Goal: Information Seeking & Learning: Compare options

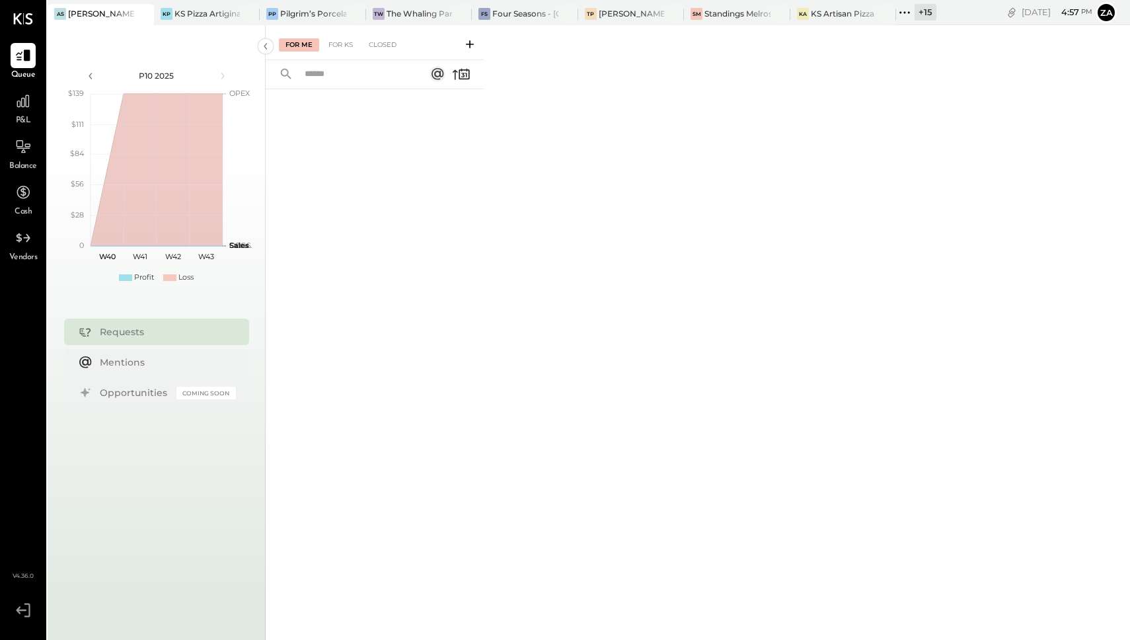
click at [921, 12] on div "+ 15" at bounding box center [926, 12] width 22 height 17
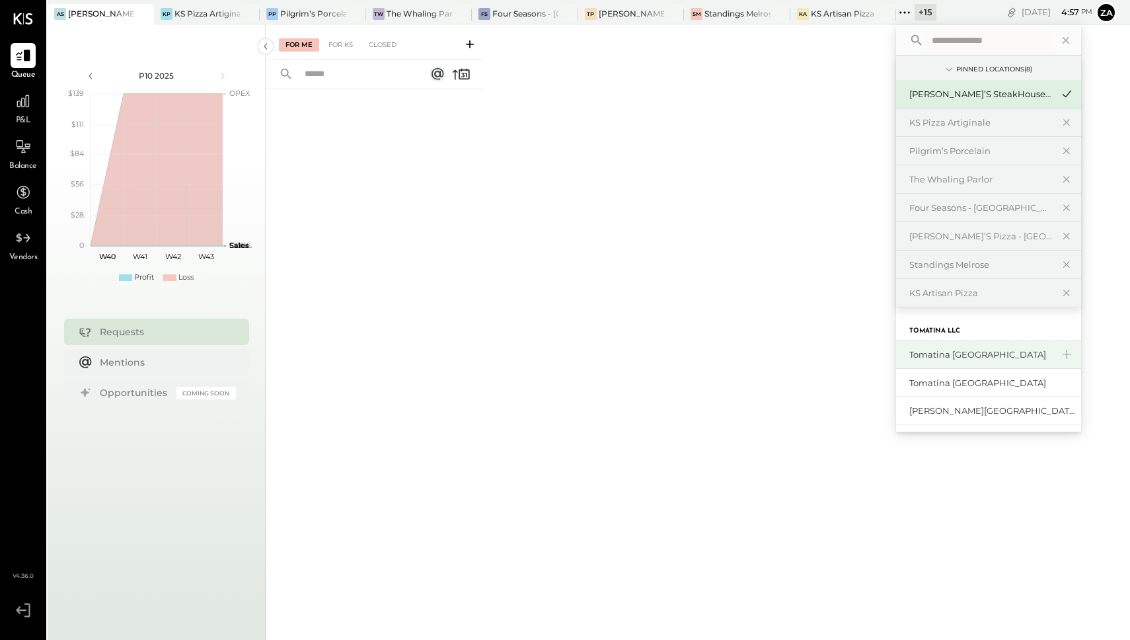
scroll to position [1, 0]
click at [967, 354] on div "Tomatina [GEOGRAPHIC_DATA]" at bounding box center [980, 354] width 143 height 13
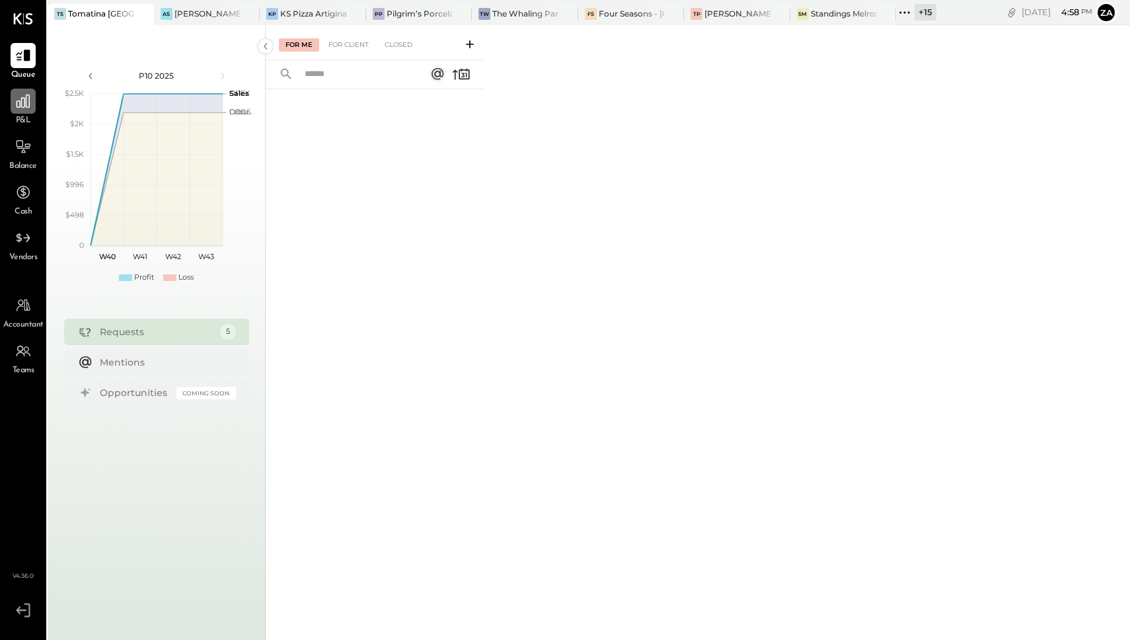
click at [15, 104] on icon at bounding box center [23, 101] width 17 height 17
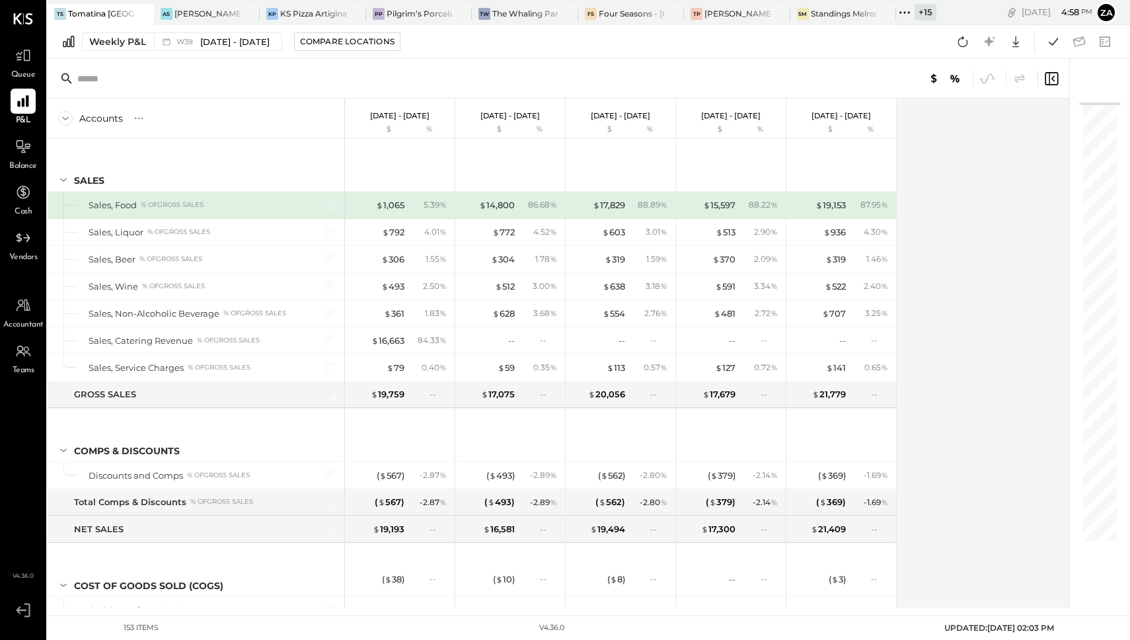
click at [244, 52] on div "Weekly P&L W39 [DATE] - [DATE] Compare Locations Google Sheets Excel" at bounding box center [589, 42] width 1082 height 34
click at [256, 40] on span "[DATE] - [DATE]" at bounding box center [234, 42] width 69 height 13
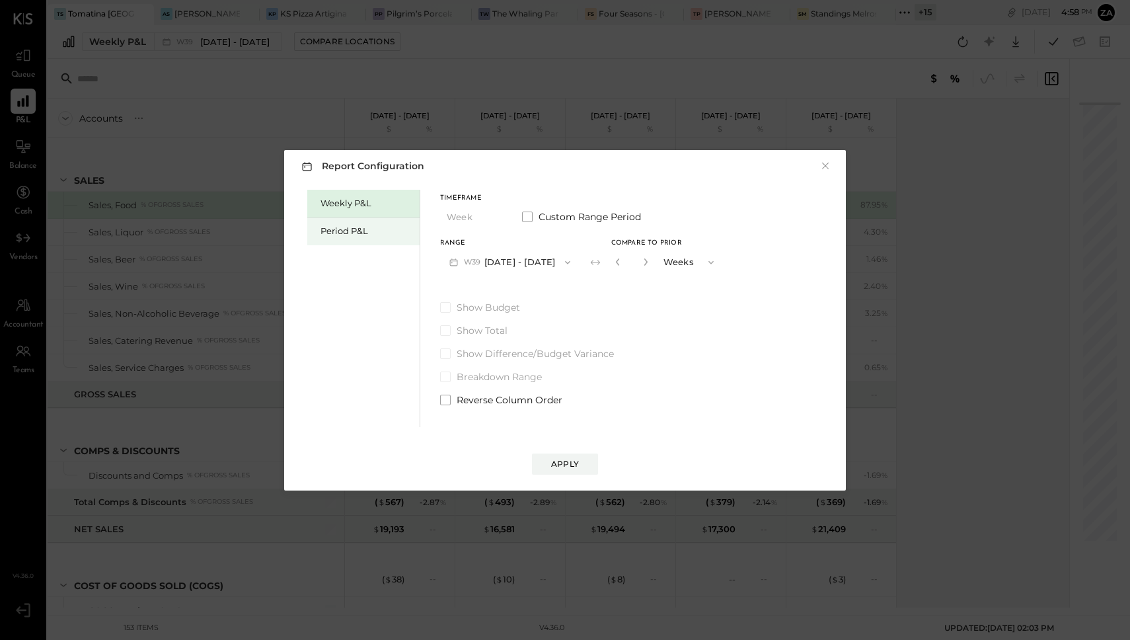
click at [354, 223] on div "Period P&L" at bounding box center [363, 231] width 112 height 28
click at [467, 220] on button "Period" at bounding box center [473, 217] width 66 height 24
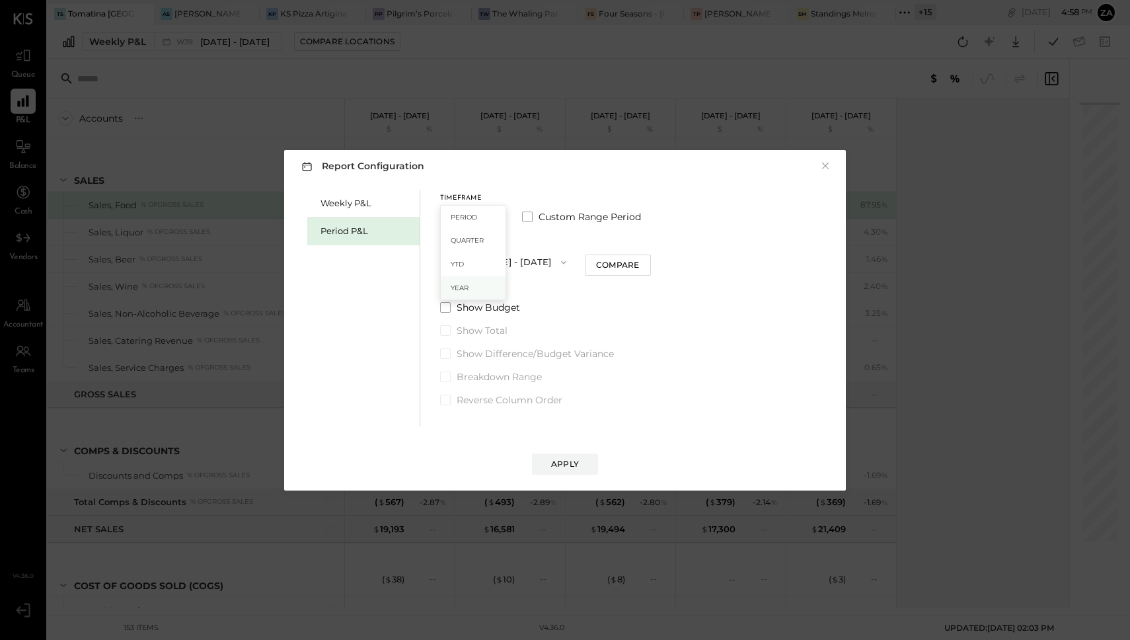
click at [470, 283] on div "Year" at bounding box center [473, 288] width 65 height 24
click at [500, 266] on button "2025 [DATE] - [DATE]" at bounding box center [509, 262] width 139 height 24
click at [498, 265] on span "[DATE] - [DATE]" at bounding box center [504, 263] width 63 height 11
click at [564, 464] on div "Apply" at bounding box center [565, 463] width 28 height 11
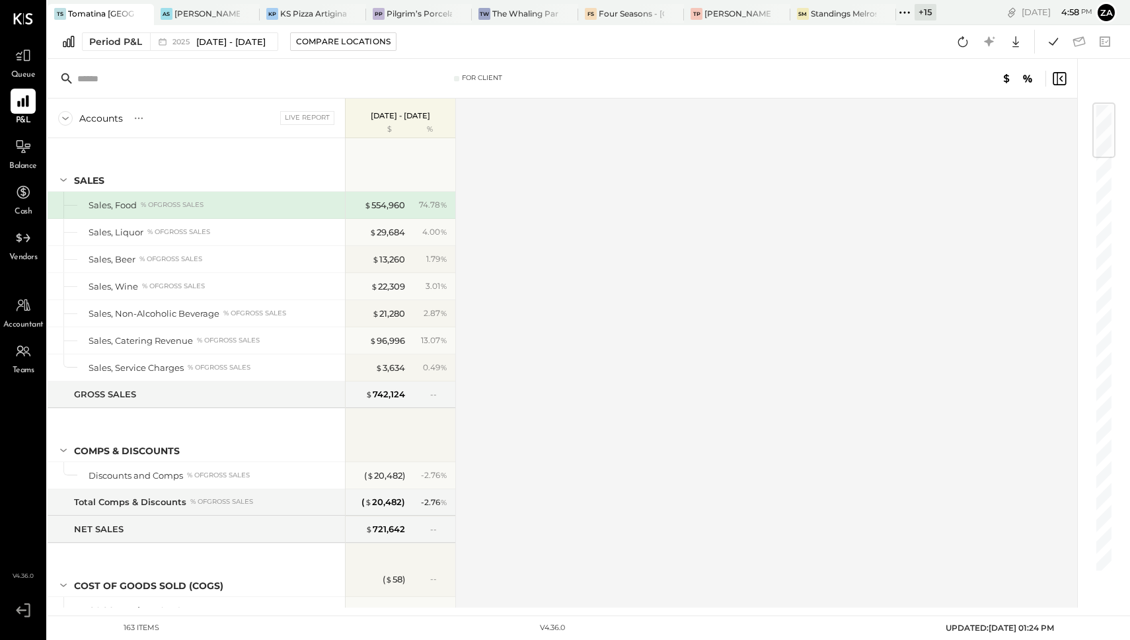
click at [431, 205] on div "74.78 %" at bounding box center [433, 205] width 28 height 12
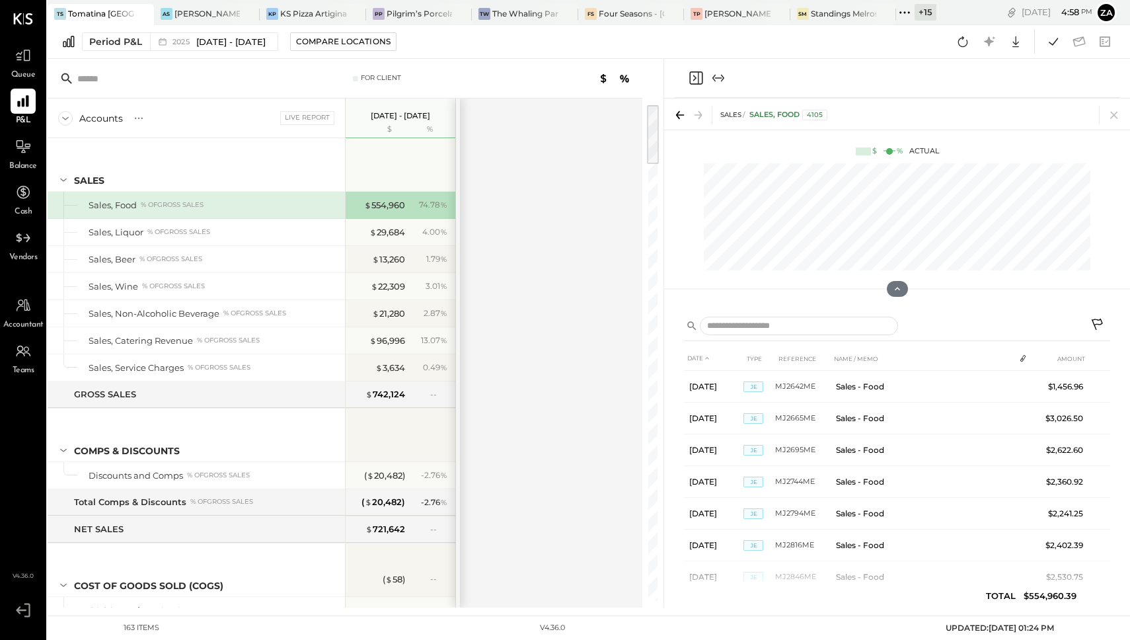
click at [431, 129] on div "%" at bounding box center [429, 129] width 43 height 11
click at [430, 129] on div "%" at bounding box center [429, 129] width 43 height 11
click at [387, 46] on div "Compare Locations" at bounding box center [343, 41] width 94 height 11
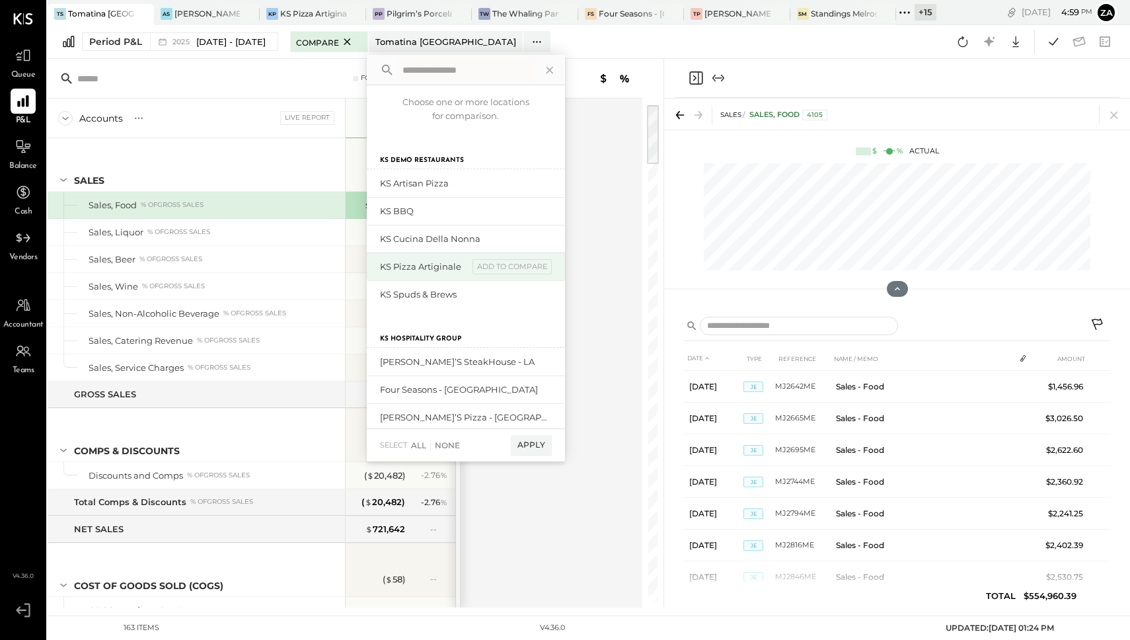
scroll to position [563, 0]
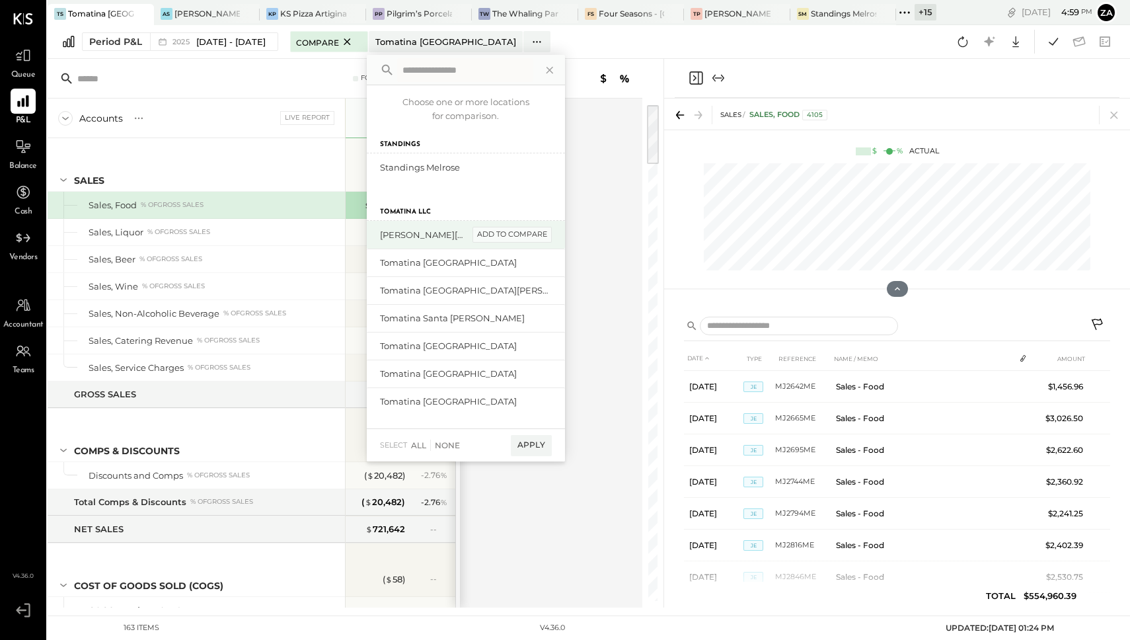
click at [552, 237] on div "add to compare" at bounding box center [511, 235] width 79 height 16
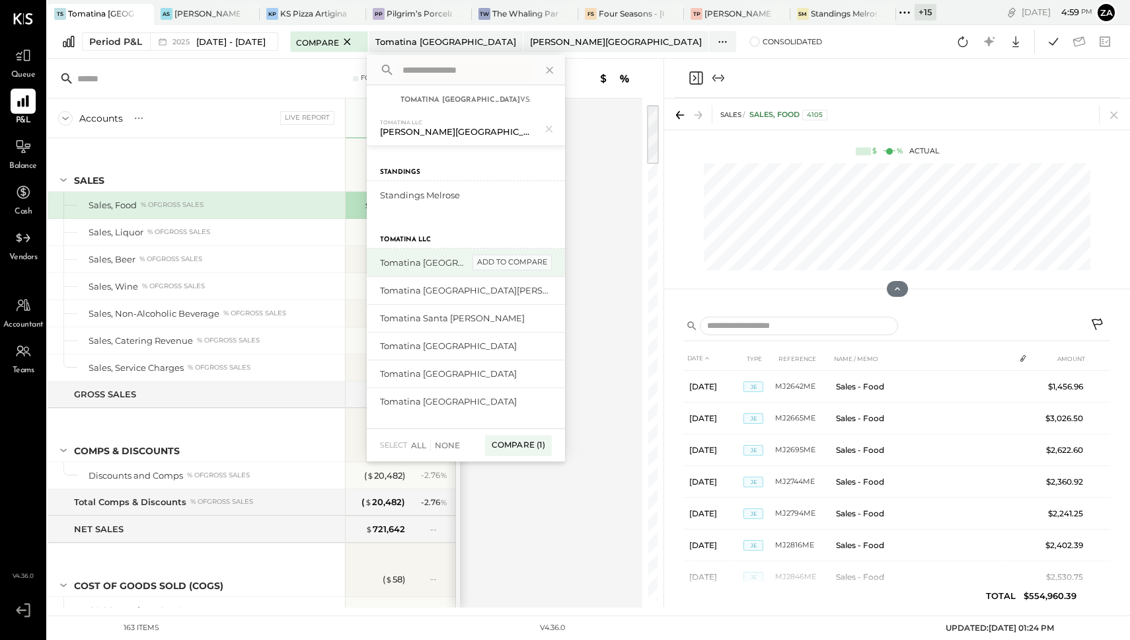
click at [552, 263] on div "add to compare" at bounding box center [511, 262] width 79 height 16
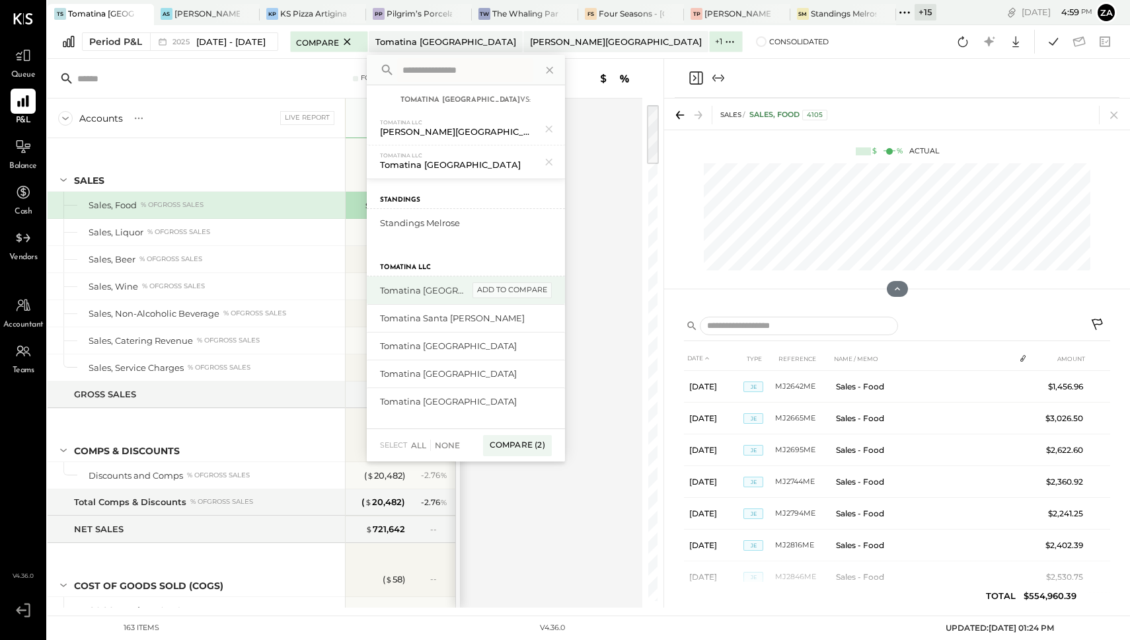
click at [552, 292] on div "add to compare" at bounding box center [511, 290] width 79 height 16
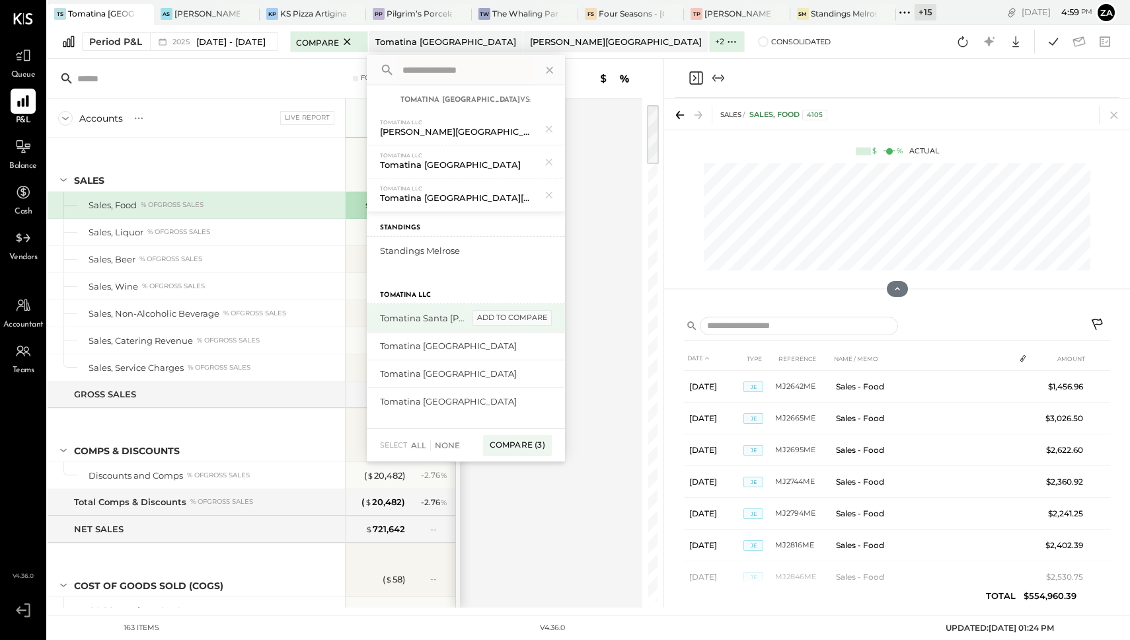
click at [552, 321] on div "add to compare" at bounding box center [511, 318] width 79 height 16
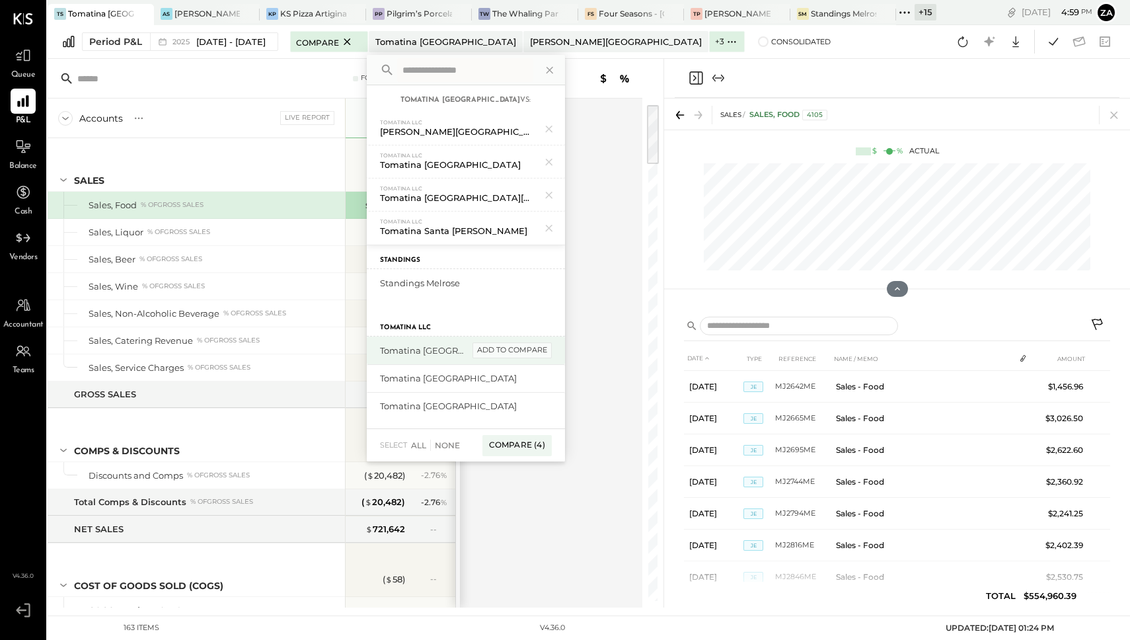
click at [552, 352] on div "add to compare" at bounding box center [511, 350] width 79 height 16
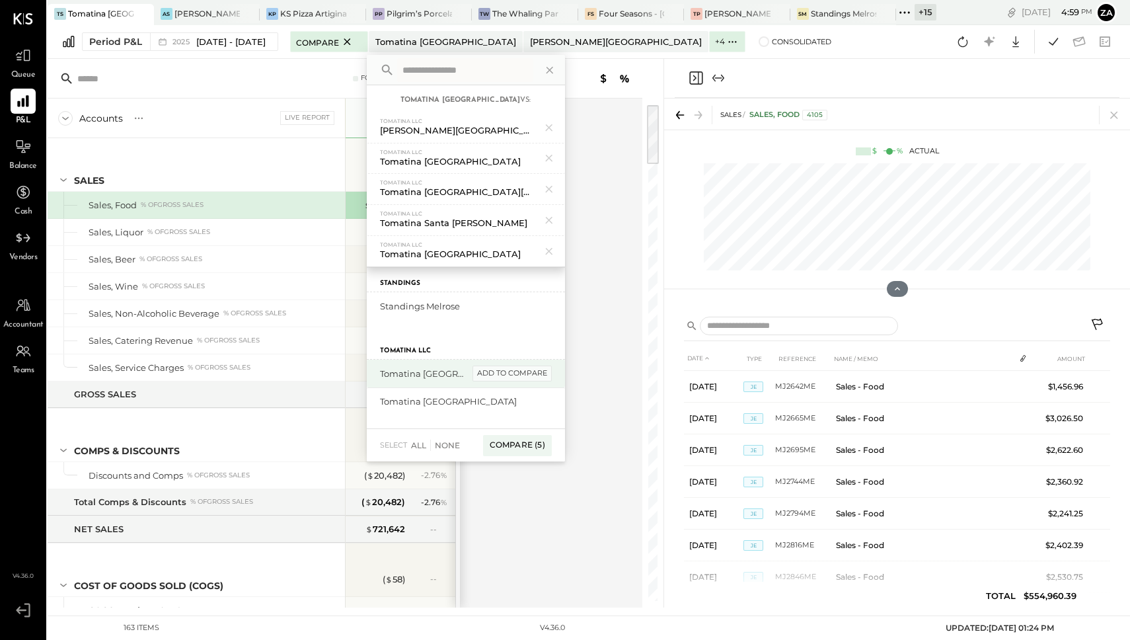
click at [552, 375] on div "add to compare" at bounding box center [511, 373] width 79 height 16
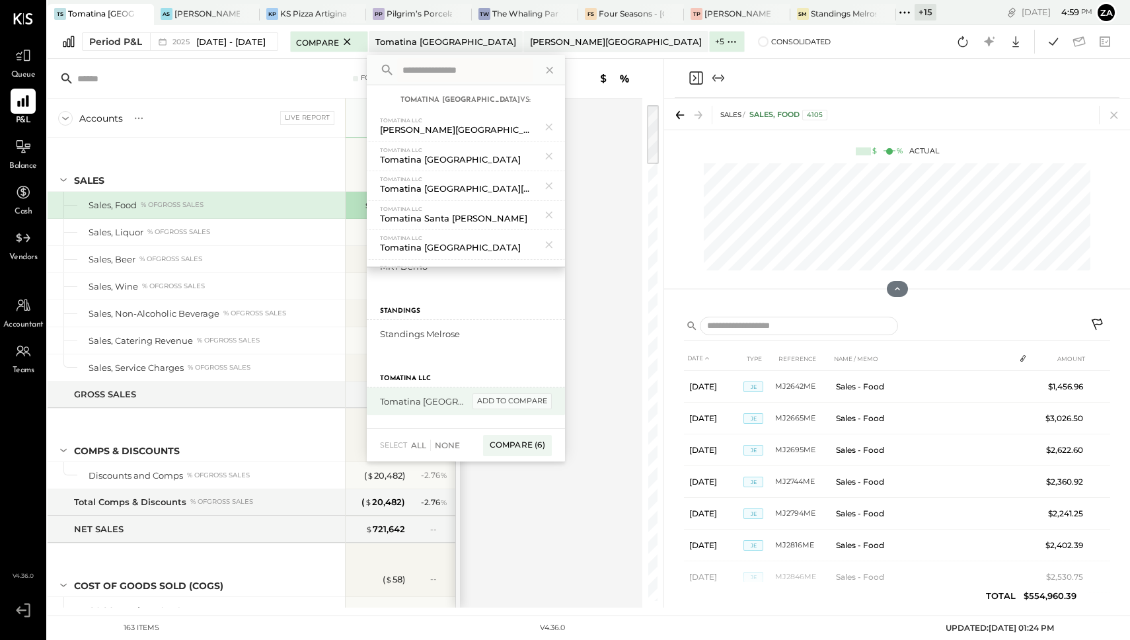
click at [552, 401] on div "add to compare" at bounding box center [511, 401] width 79 height 16
click at [544, 538] on div "Accounts S % GL Live Report [DATE] - [DATE] $ % SALES Sales, Food % of GROSS SA…" at bounding box center [346, 352] width 597 height 509
click at [552, 443] on div "Compare (7)" at bounding box center [517, 445] width 69 height 21
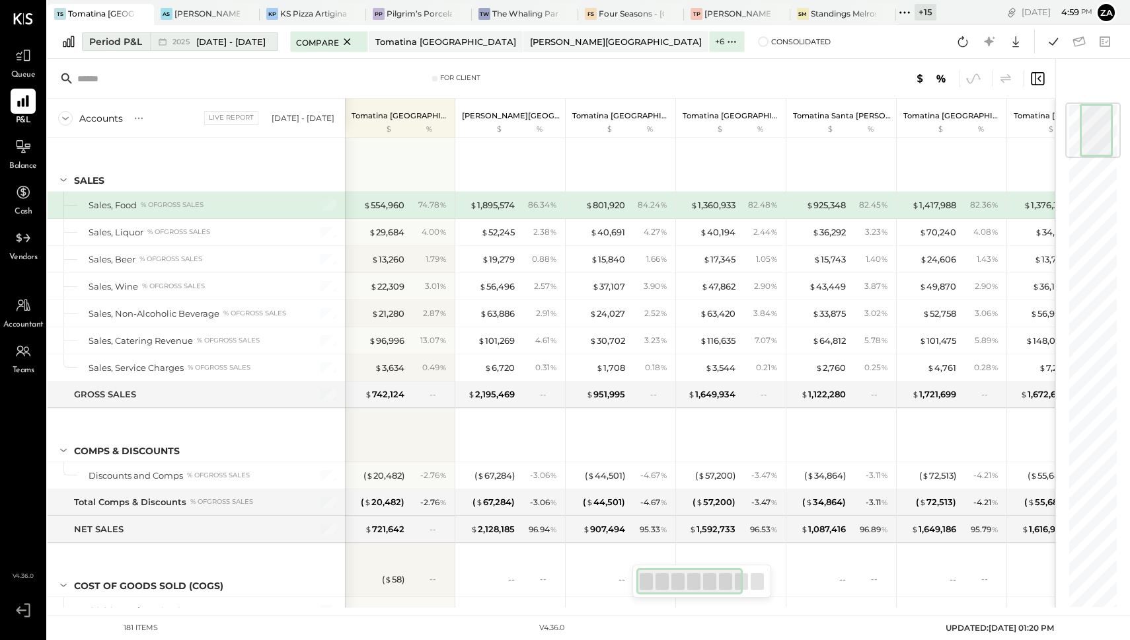
click at [235, 46] on span "[DATE] - [DATE]" at bounding box center [230, 42] width 69 height 13
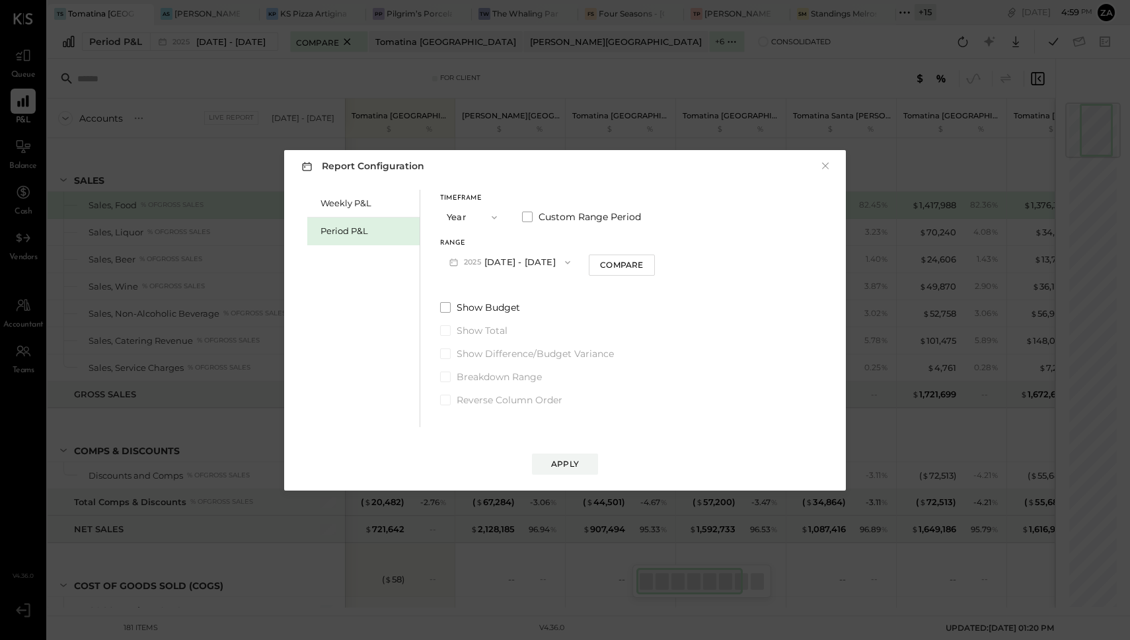
click at [471, 217] on button "Year" at bounding box center [473, 217] width 66 height 24
click at [467, 242] on span "Quarter" at bounding box center [467, 240] width 33 height 9
click at [369, 201] on div "Weekly P&L" at bounding box center [366, 203] width 93 height 13
click at [376, 227] on div "Period P&L" at bounding box center [366, 231] width 93 height 13
click at [472, 215] on button "Period" at bounding box center [473, 217] width 66 height 24
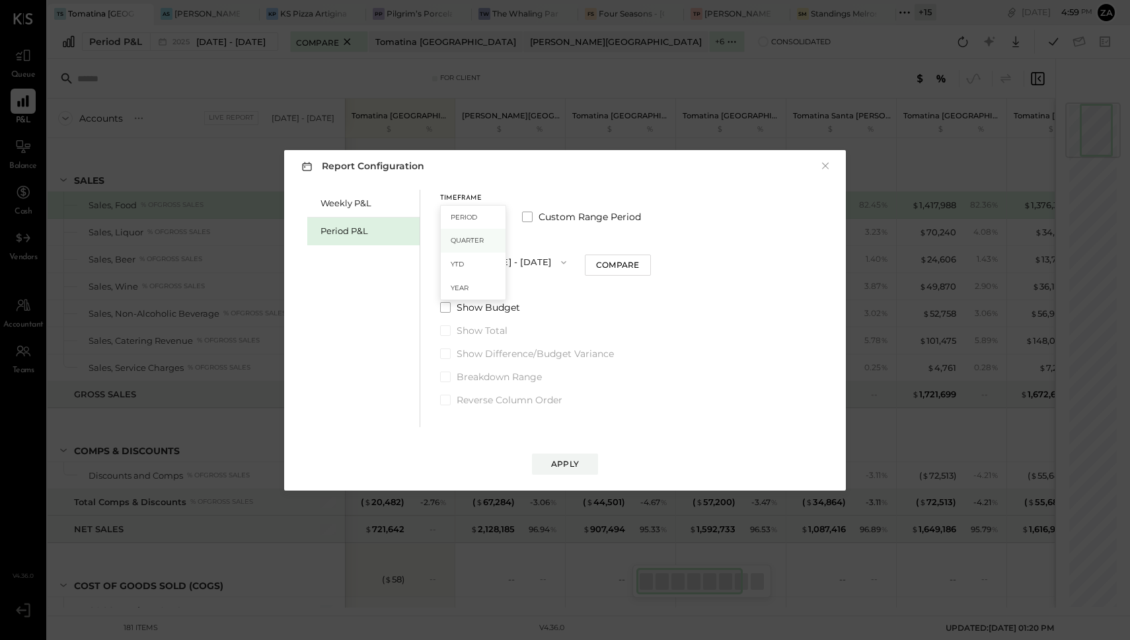
click at [474, 241] on span "Quarter" at bounding box center [467, 240] width 33 height 9
click at [513, 266] on button "Q4 [DATE] - [DATE]" at bounding box center [506, 262] width 133 height 24
click at [692, 316] on div "Weekly P&L Period P&L Timeframe Quarter Custom Range Period Range Q4 [DATE] - […" at bounding box center [564, 306] width 535 height 241
click at [357, 210] on div "Weekly P&L" at bounding box center [363, 204] width 112 height 28
click at [819, 169] on button "×" at bounding box center [825, 165] width 12 height 13
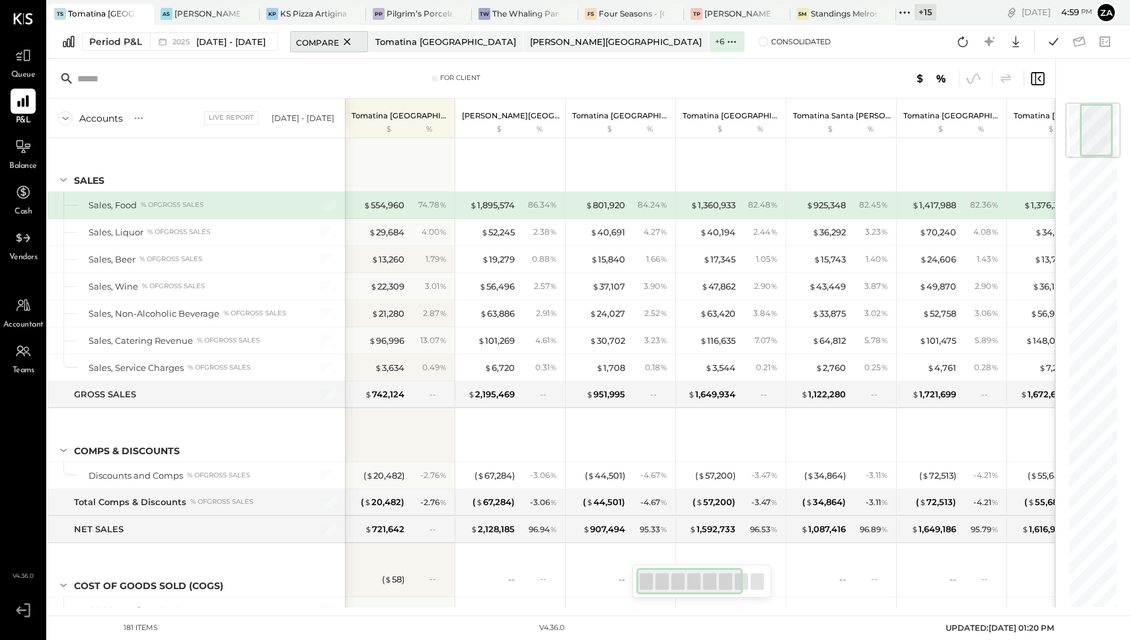
click at [356, 40] on icon at bounding box center [347, 42] width 17 height 16
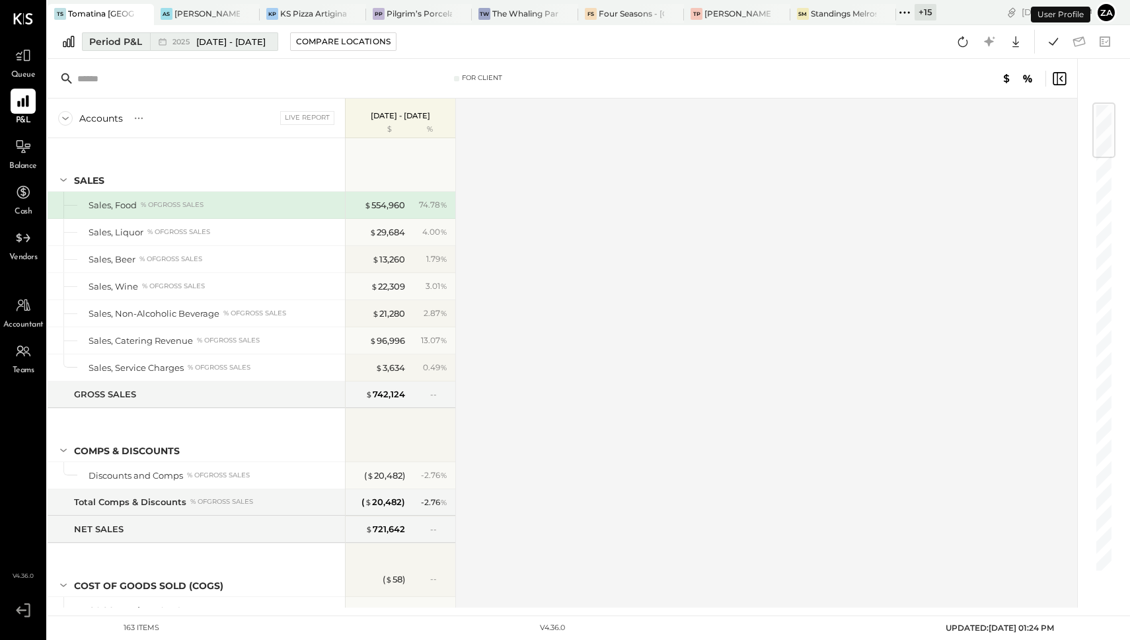
click at [266, 46] on span "[DATE] - [DATE]" at bounding box center [230, 42] width 69 height 13
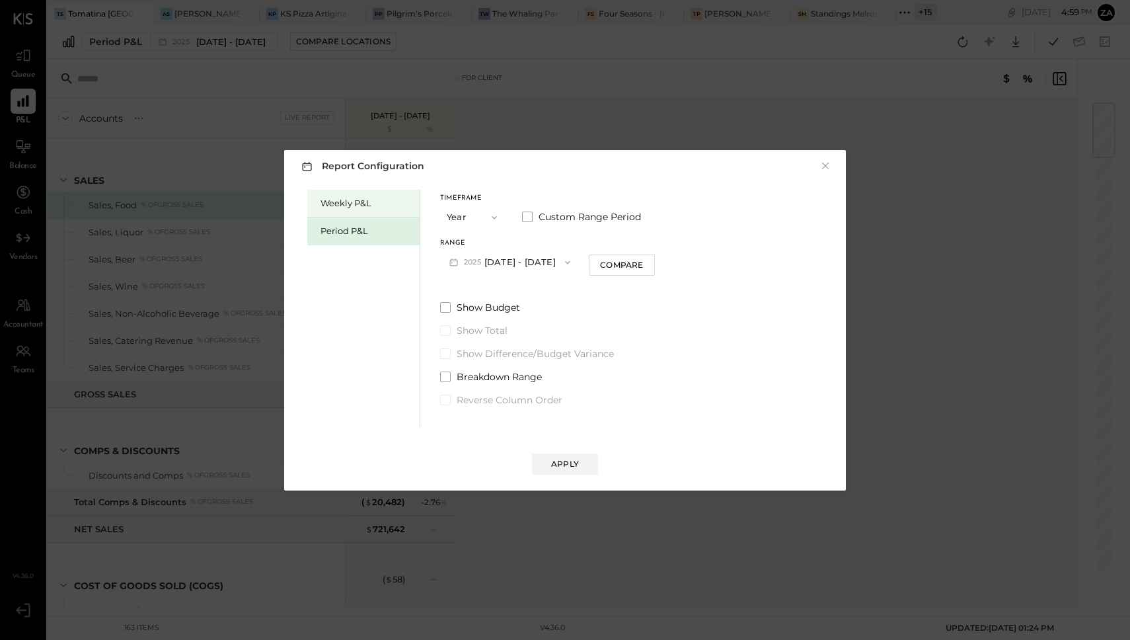
click at [342, 200] on div "Weekly P&L" at bounding box center [366, 203] width 93 height 13
click at [527, 215] on span at bounding box center [527, 216] width 11 height 11
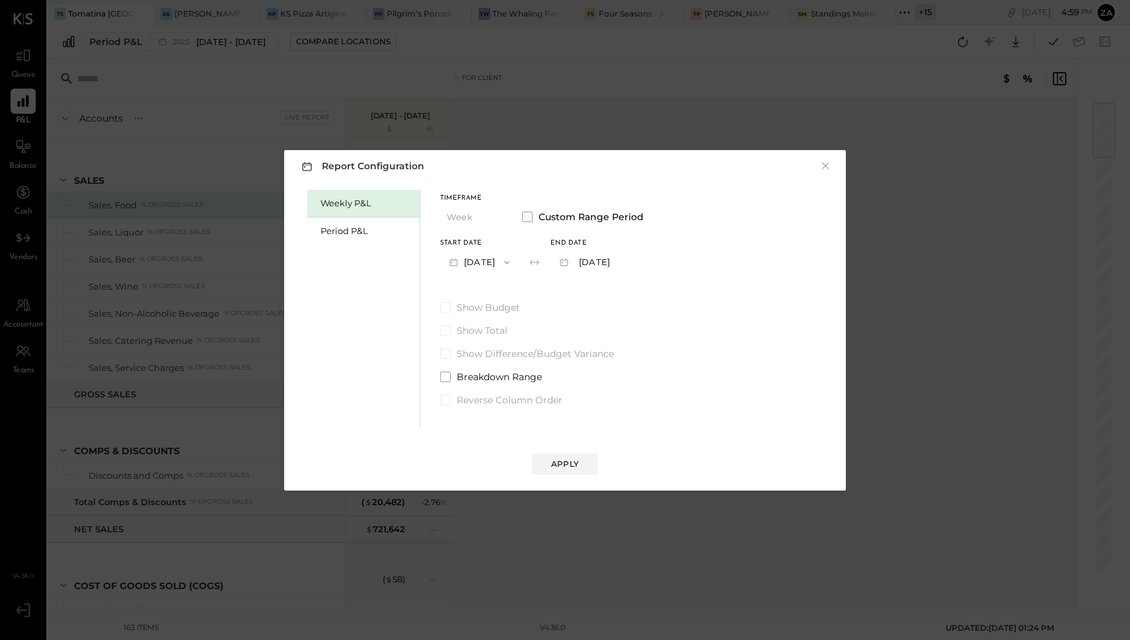
click at [527, 215] on span at bounding box center [527, 216] width 11 height 11
click at [650, 262] on icon "button" at bounding box center [646, 262] width 8 height 8
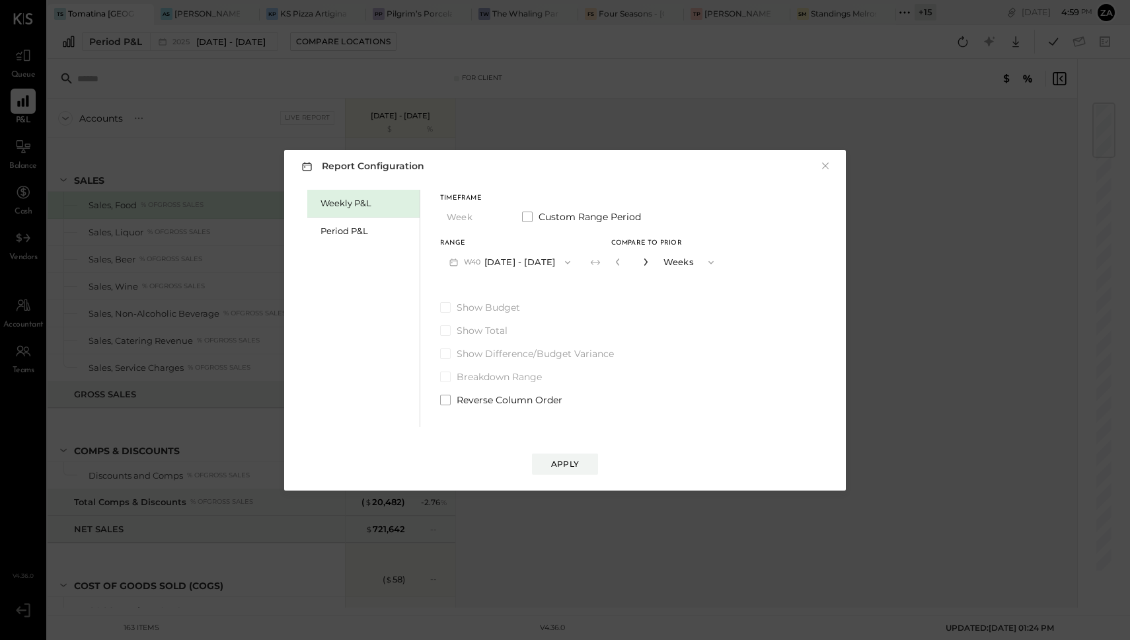
click at [650, 262] on icon "button" at bounding box center [646, 262] width 8 height 8
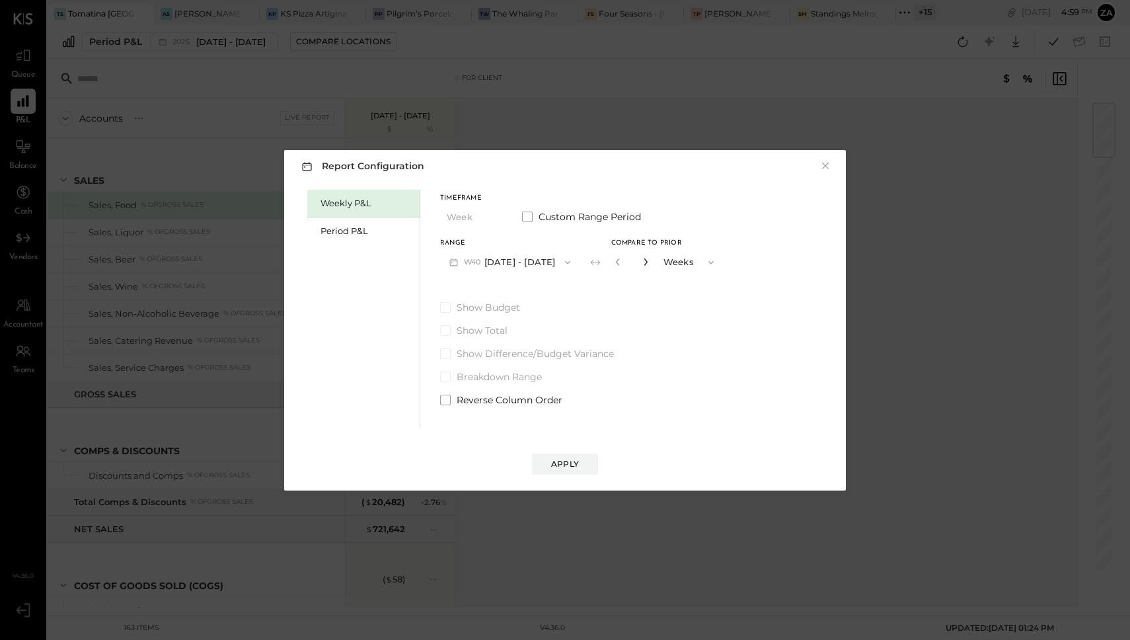
click at [650, 262] on icon "button" at bounding box center [646, 262] width 8 height 8
type input "**"
click at [490, 264] on button "W40 [DATE] - [DATE]" at bounding box center [509, 262] width 139 height 24
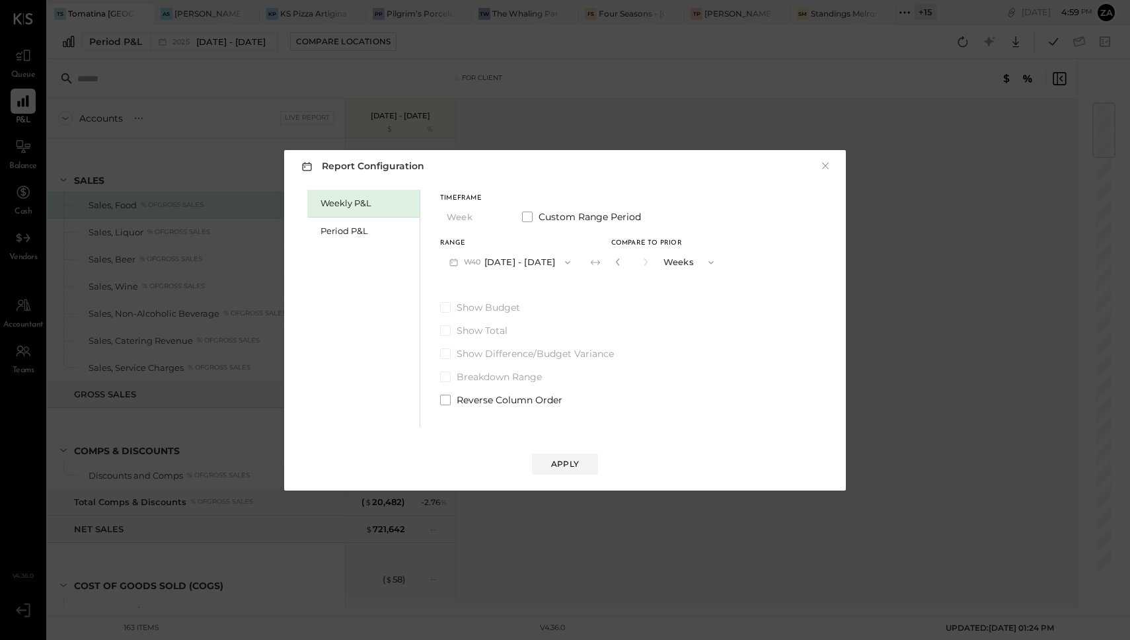
click at [686, 319] on div "Show Budget Show Total Show Difference/Budget Variance Breakdown Range Reverse …" at bounding box center [581, 354] width 283 height 106
click at [572, 463] on div "Apply" at bounding box center [565, 463] width 28 height 11
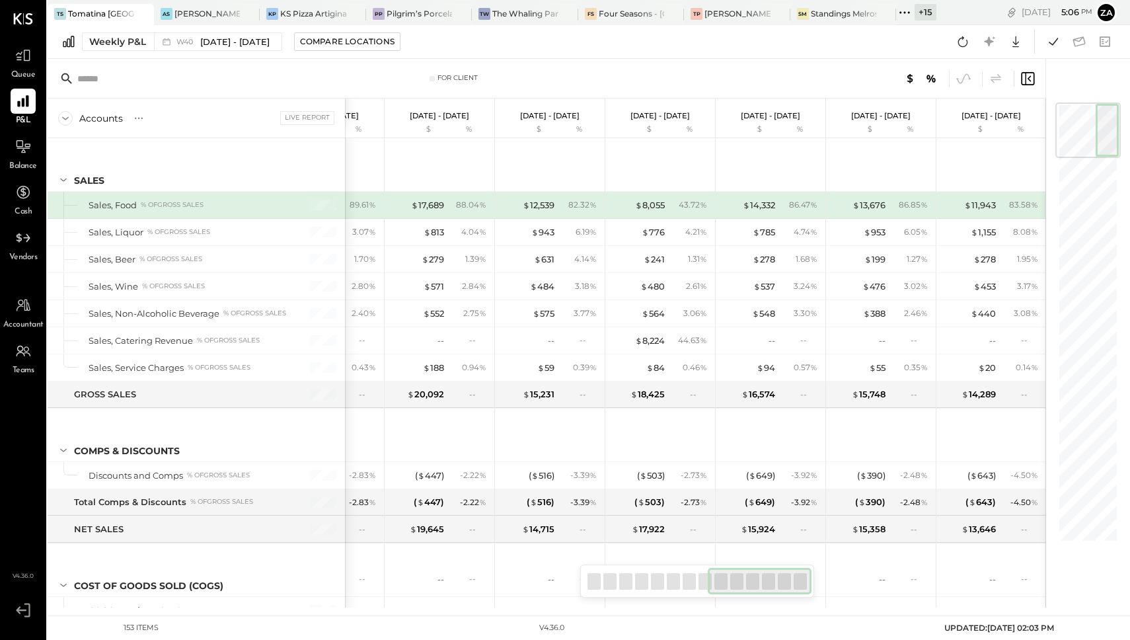
click at [17, 254] on span "Vendors" at bounding box center [23, 258] width 28 height 12
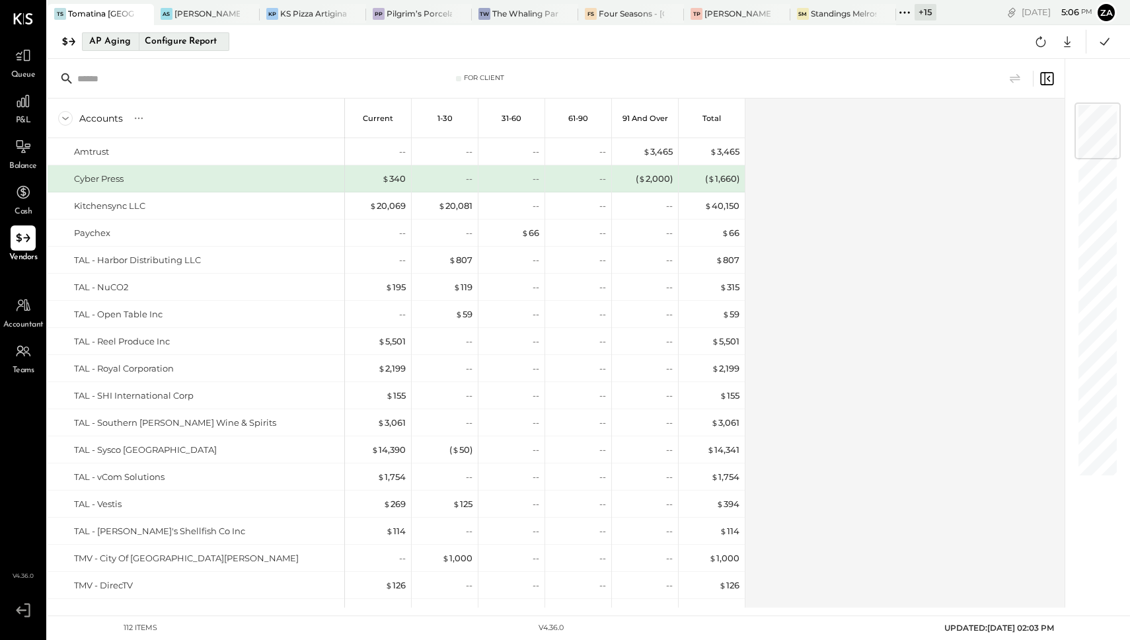
click at [156, 35] on div "Configure Report" at bounding box center [180, 41] width 83 height 17
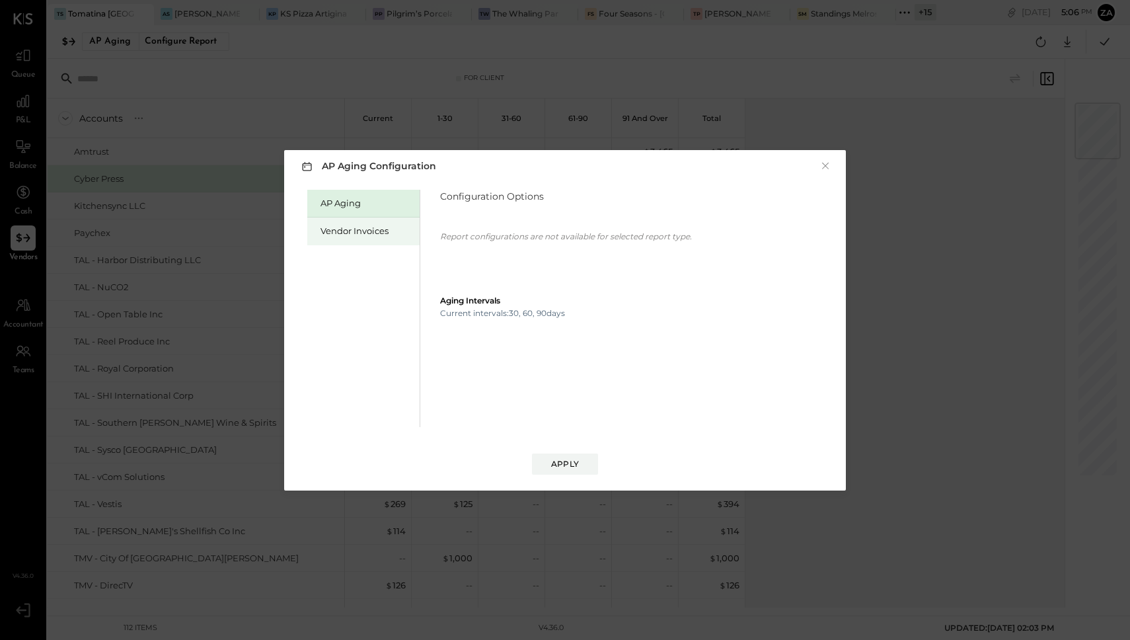
click at [360, 225] on div "Vendor Invoices" at bounding box center [366, 231] width 93 height 13
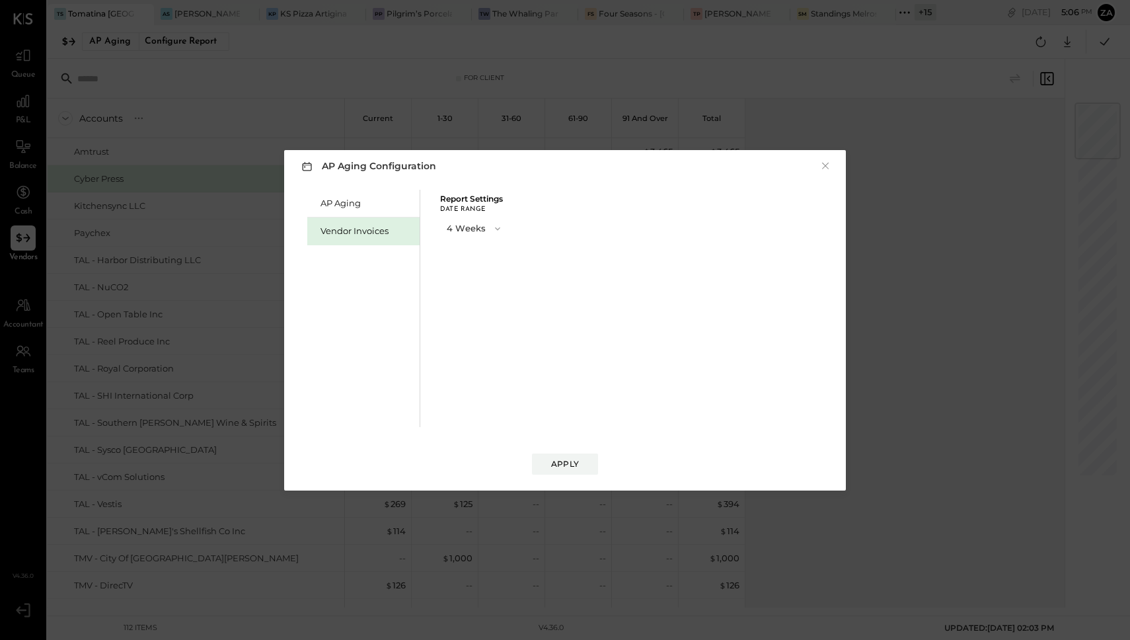
click at [456, 227] on button "4 Weeks" at bounding box center [474, 228] width 69 height 24
click at [473, 280] on div "13 Weeks" at bounding box center [475, 276] width 68 height 24
click at [566, 466] on div "Apply" at bounding box center [565, 463] width 28 height 11
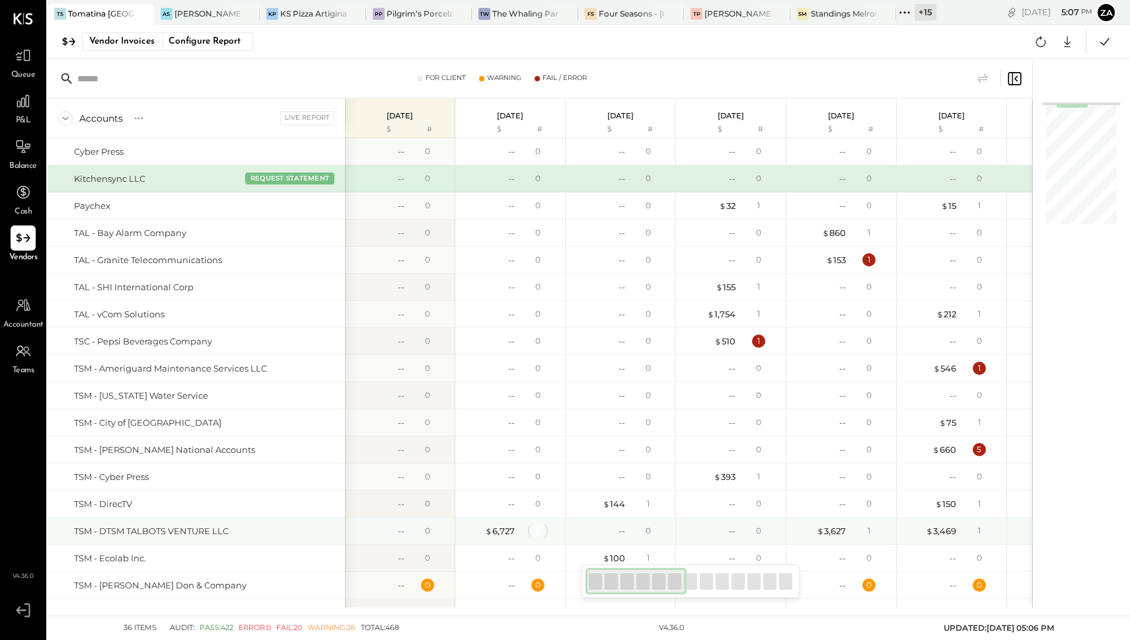
click at [540, 533] on div "2" at bounding box center [537, 530] width 13 height 13
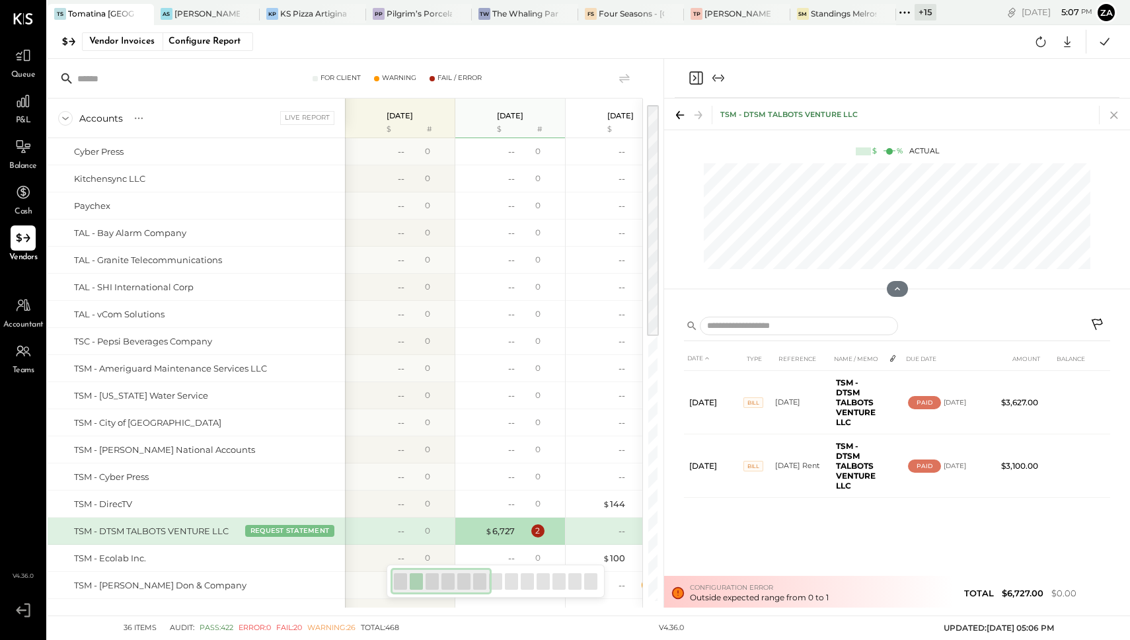
click at [1107, 114] on icon at bounding box center [1114, 115] width 19 height 19
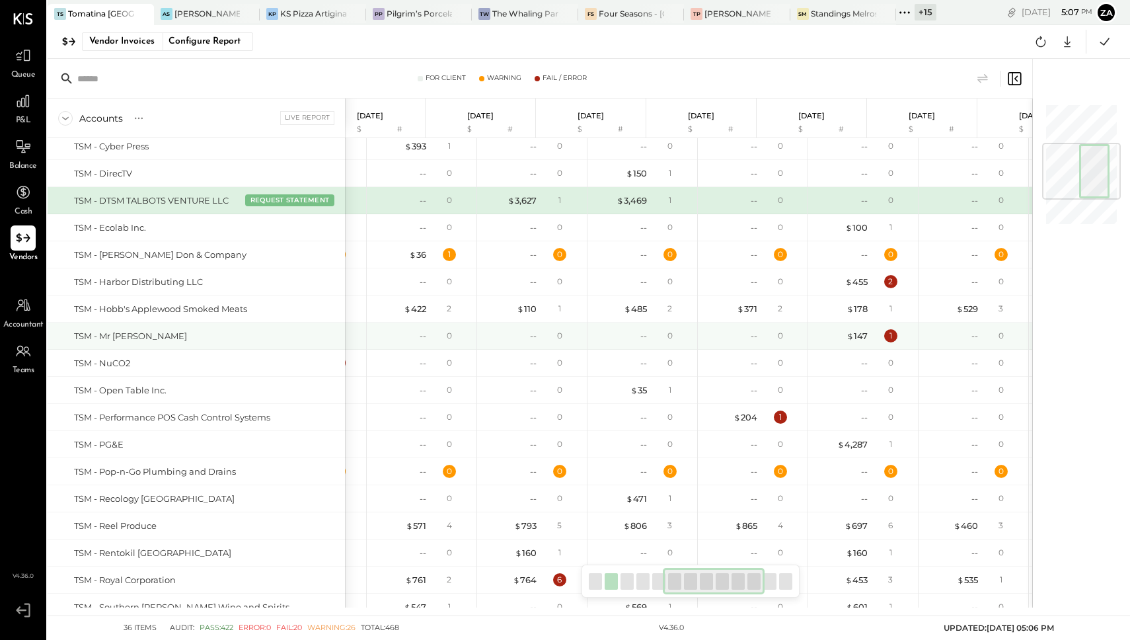
scroll to position [0, 309]
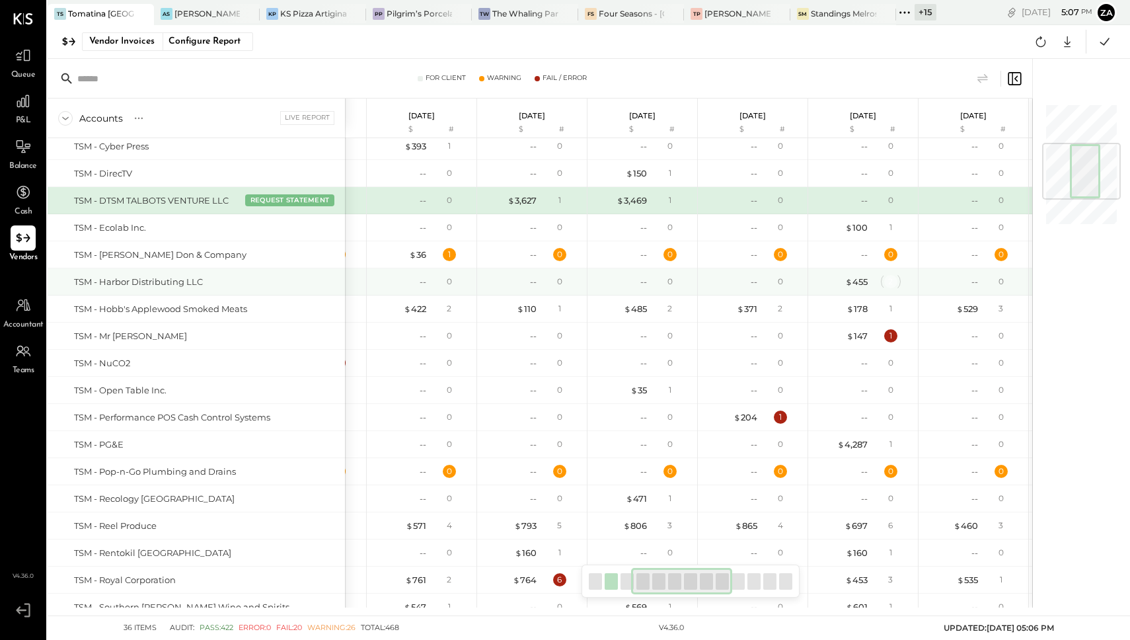
click at [888, 282] on div "2" at bounding box center [890, 281] width 13 height 13
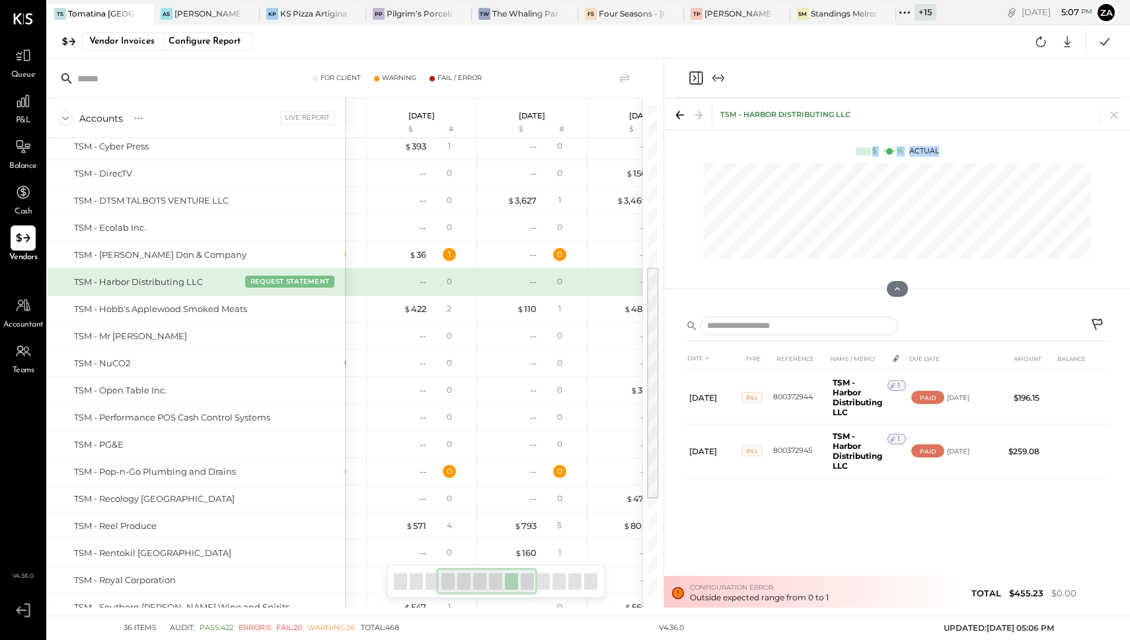
click at [1064, 178] on div "TSM - Harbor Distributing LLC $ % Actual" at bounding box center [897, 183] width 466 height 170
click at [1118, 118] on icon at bounding box center [1114, 115] width 19 height 19
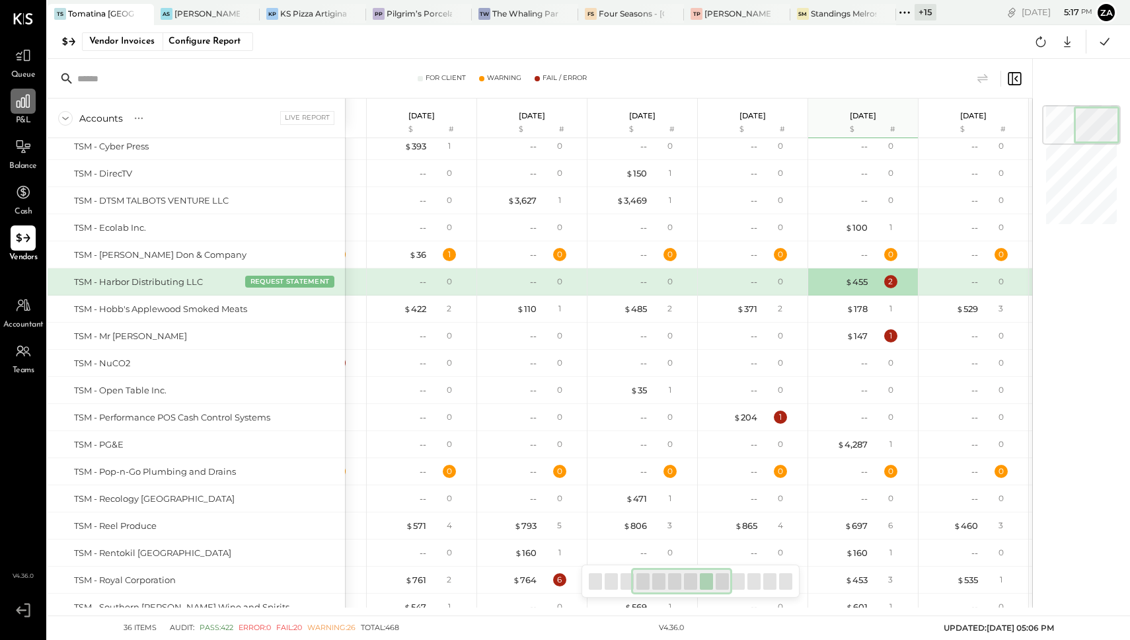
click at [19, 104] on icon at bounding box center [23, 101] width 17 height 17
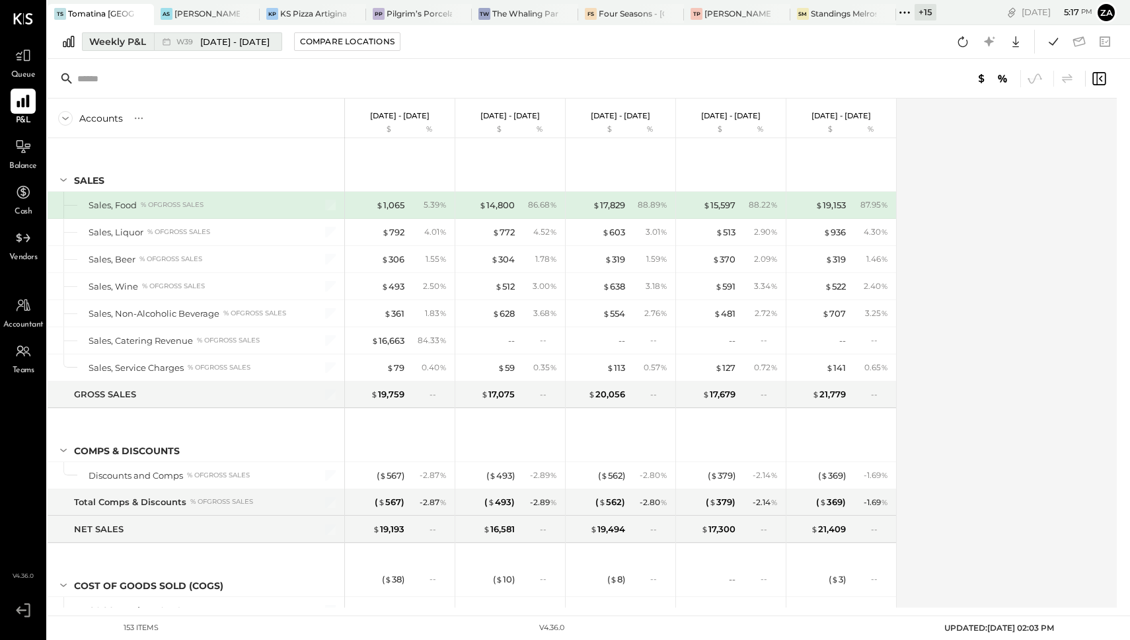
click at [258, 41] on span "[DATE] - [DATE]" at bounding box center [234, 42] width 69 height 13
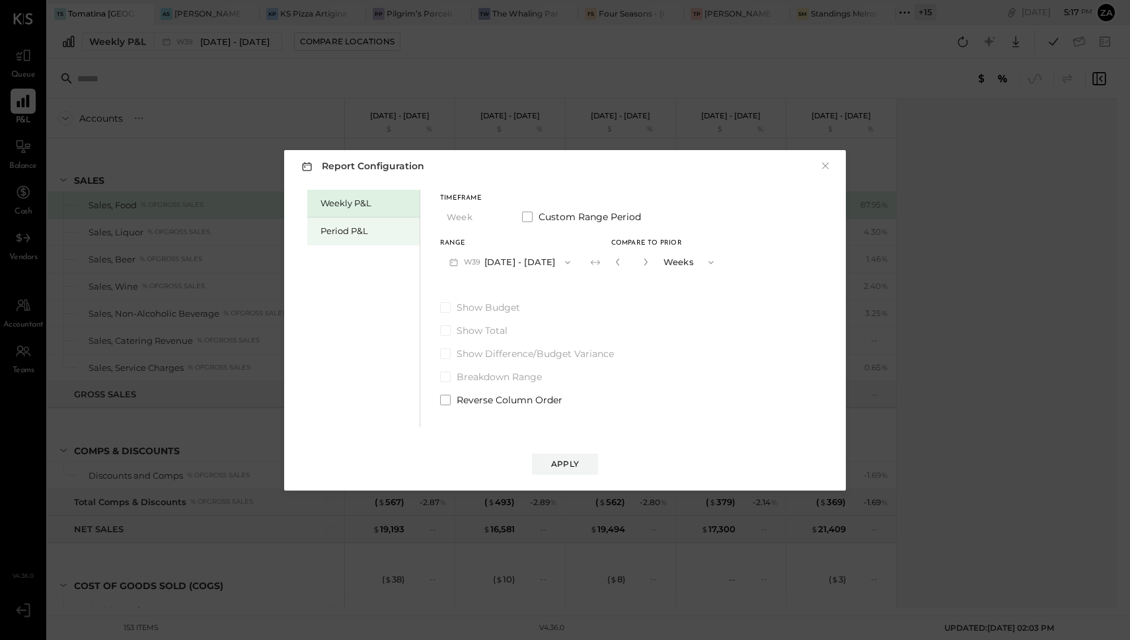
click at [354, 229] on div "Period P&L" at bounding box center [366, 231] width 93 height 13
click at [443, 307] on span at bounding box center [445, 307] width 11 height 11
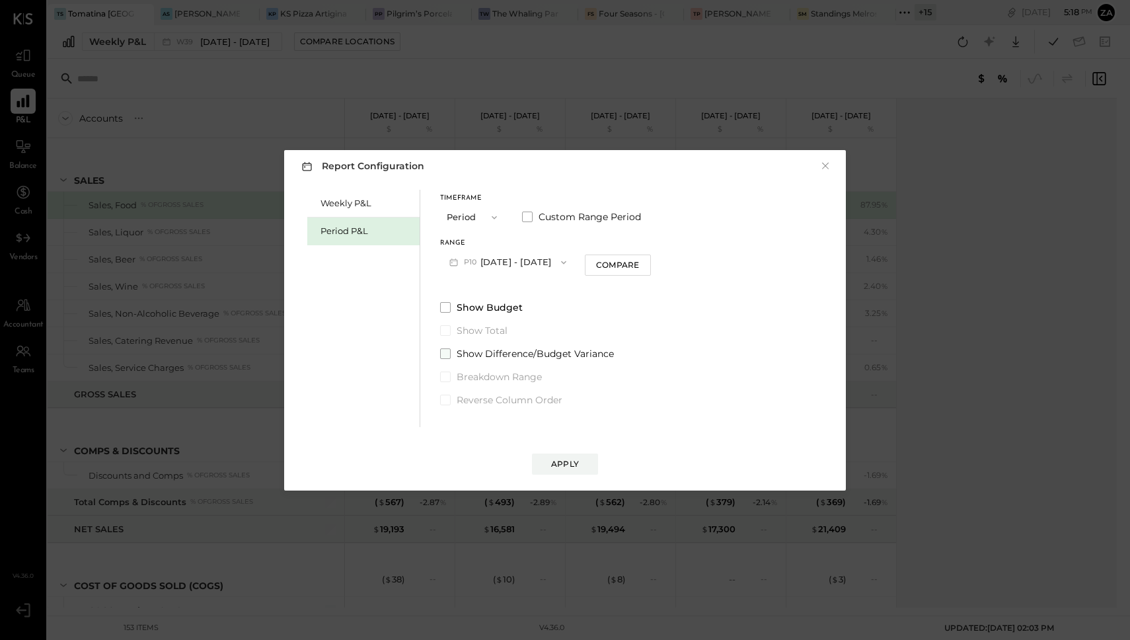
click at [443, 350] on span at bounding box center [445, 353] width 11 height 11
click at [487, 256] on button "P10 [DATE] - [DATE]" at bounding box center [507, 262] width 135 height 24
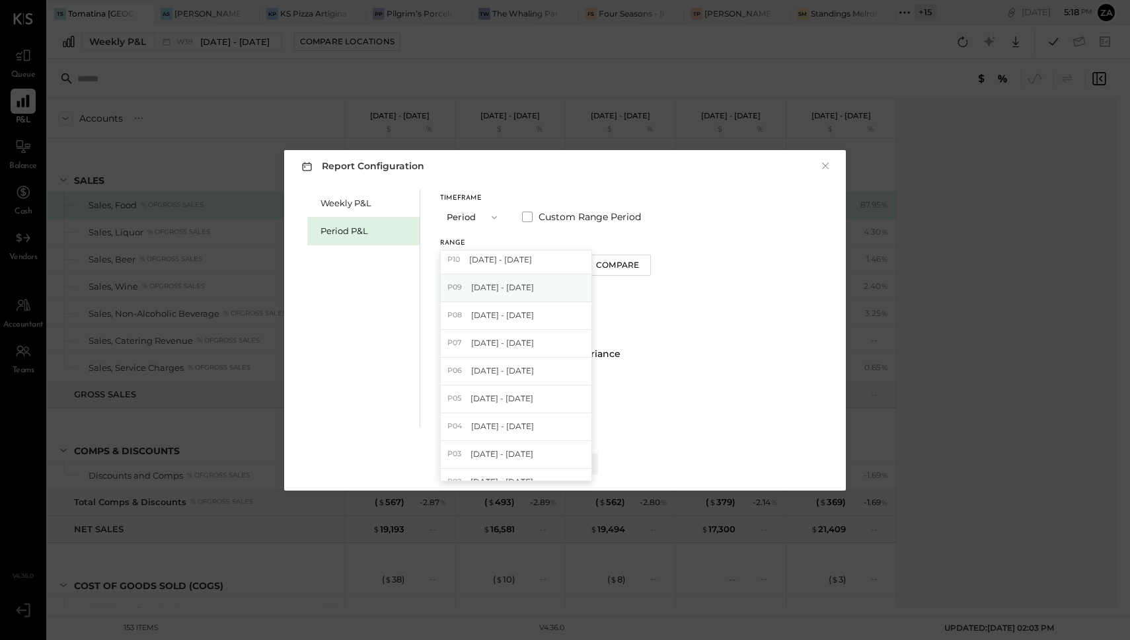
scroll to position [131, 0]
click at [544, 471] on div "P10 [DATE] - [DATE]" at bounding box center [516, 467] width 151 height 28
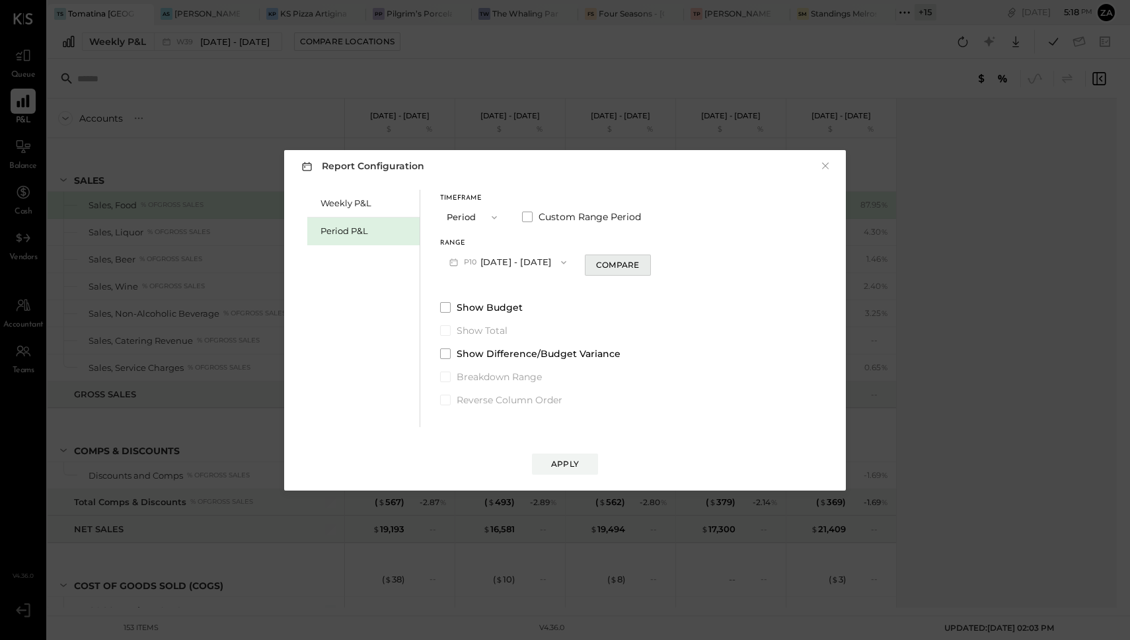
click at [648, 270] on button "Compare" at bounding box center [618, 264] width 66 height 21
click at [646, 262] on icon "button" at bounding box center [642, 262] width 8 height 8
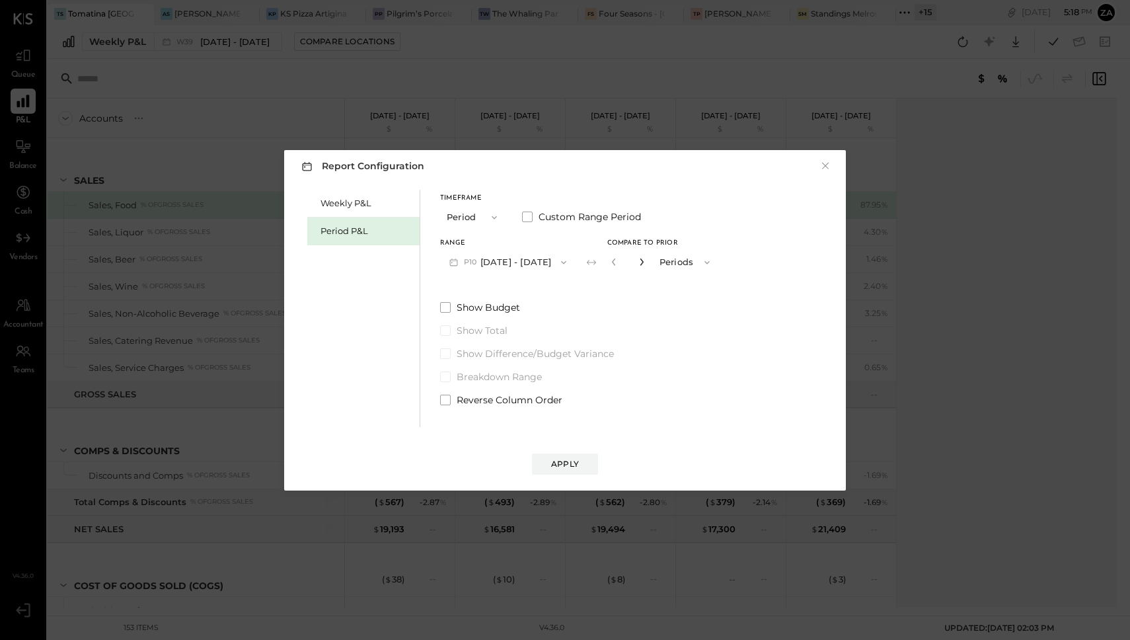
click at [646, 262] on icon "button" at bounding box center [642, 262] width 8 height 8
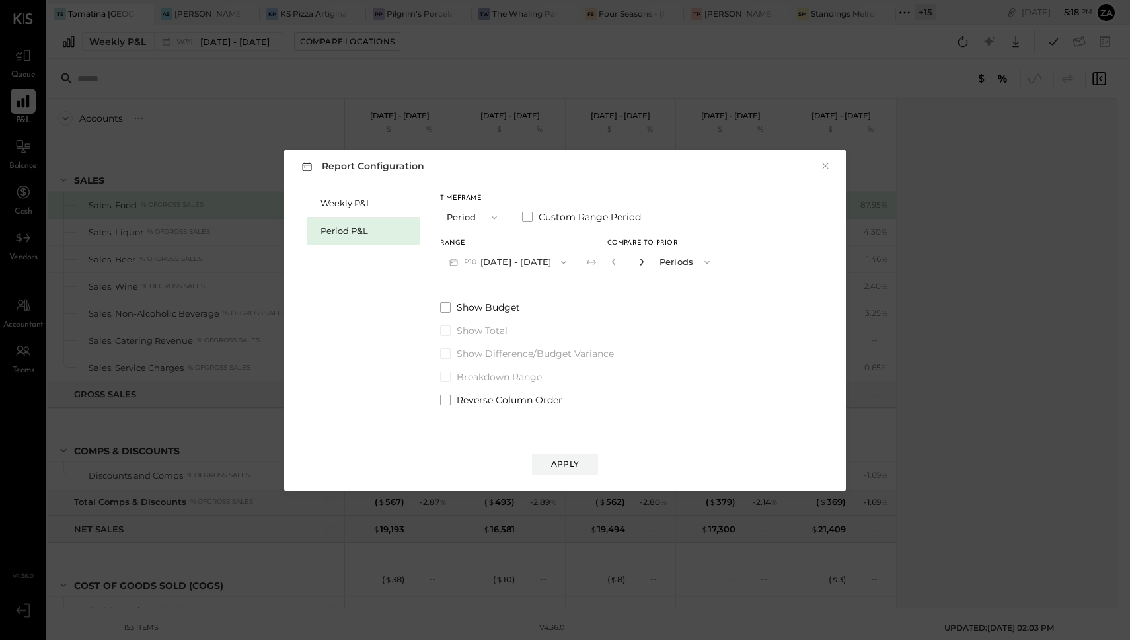
click at [646, 262] on icon "button" at bounding box center [642, 262] width 8 height 8
type input "**"
click at [575, 465] on div "Apply" at bounding box center [565, 463] width 28 height 11
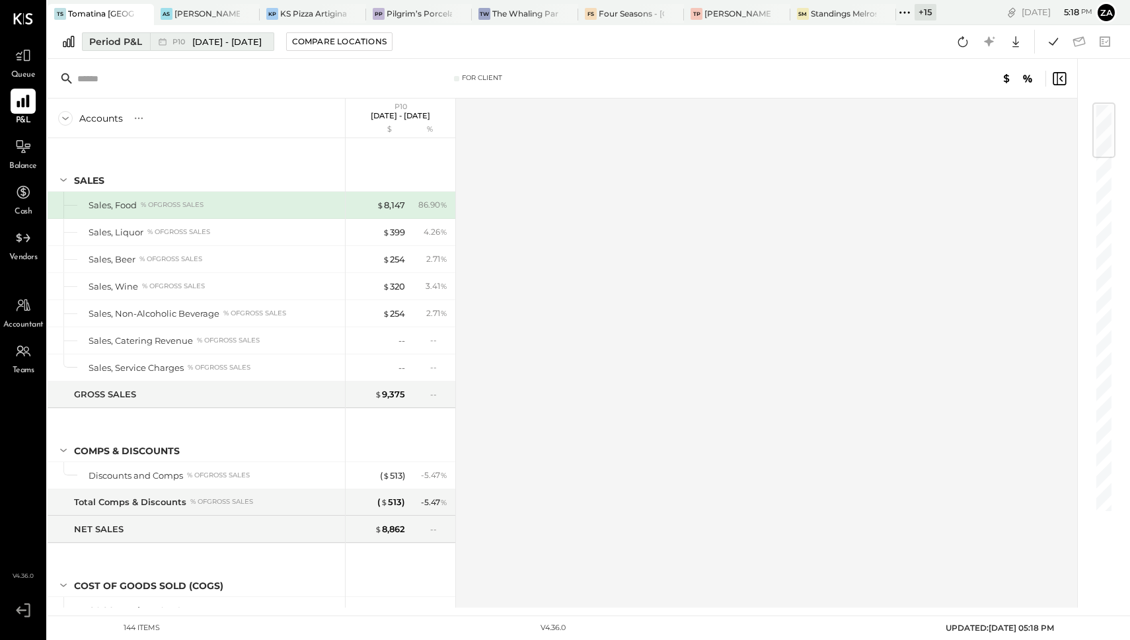
click at [250, 39] on span "[DATE] - [DATE]" at bounding box center [226, 42] width 69 height 13
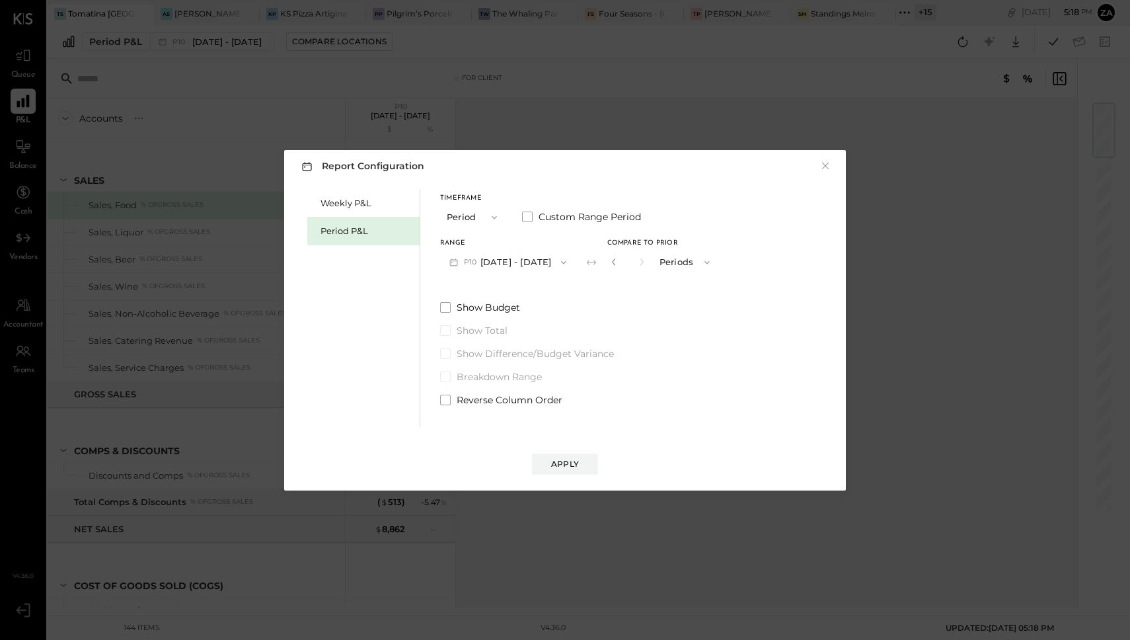
click at [557, 257] on button "P10 [DATE] - [DATE]" at bounding box center [507, 262] width 135 height 24
click at [539, 274] on div "P10 [DATE] - [DATE]" at bounding box center [516, 264] width 151 height 28
click at [555, 464] on div "Apply" at bounding box center [565, 463] width 28 height 11
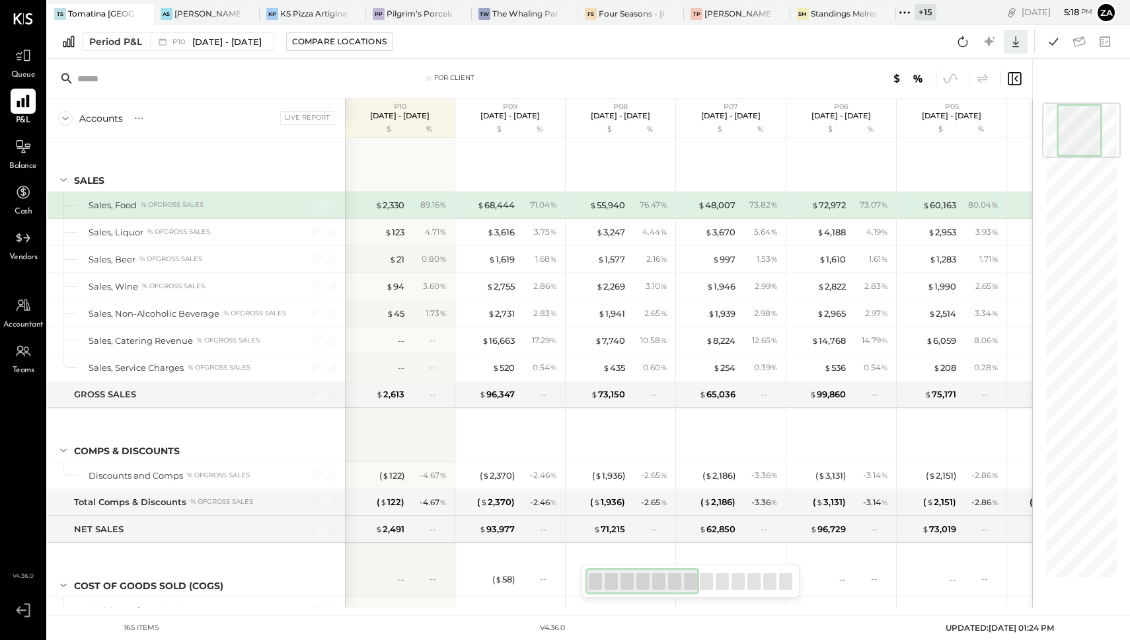
click at [1014, 40] on icon at bounding box center [1015, 41] width 17 height 17
click at [985, 73] on link "CSV" at bounding box center [975, 64] width 106 height 28
click at [377, 32] on button "Compare Locations" at bounding box center [339, 41] width 106 height 19
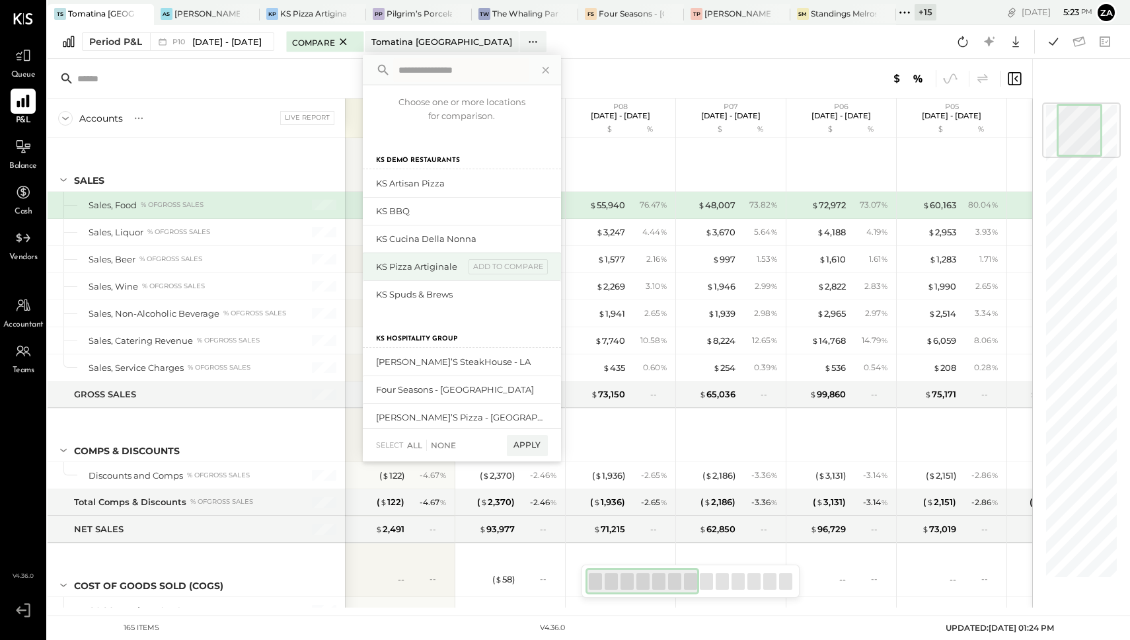
scroll to position [563, 0]
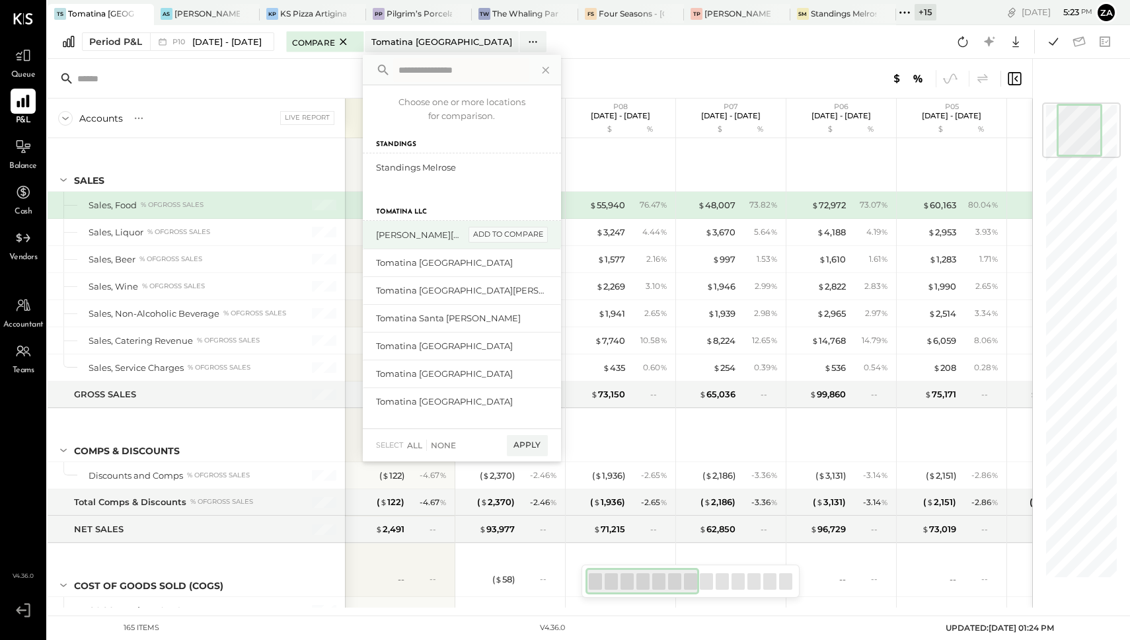
click at [518, 233] on div "add to compare" at bounding box center [508, 235] width 79 height 16
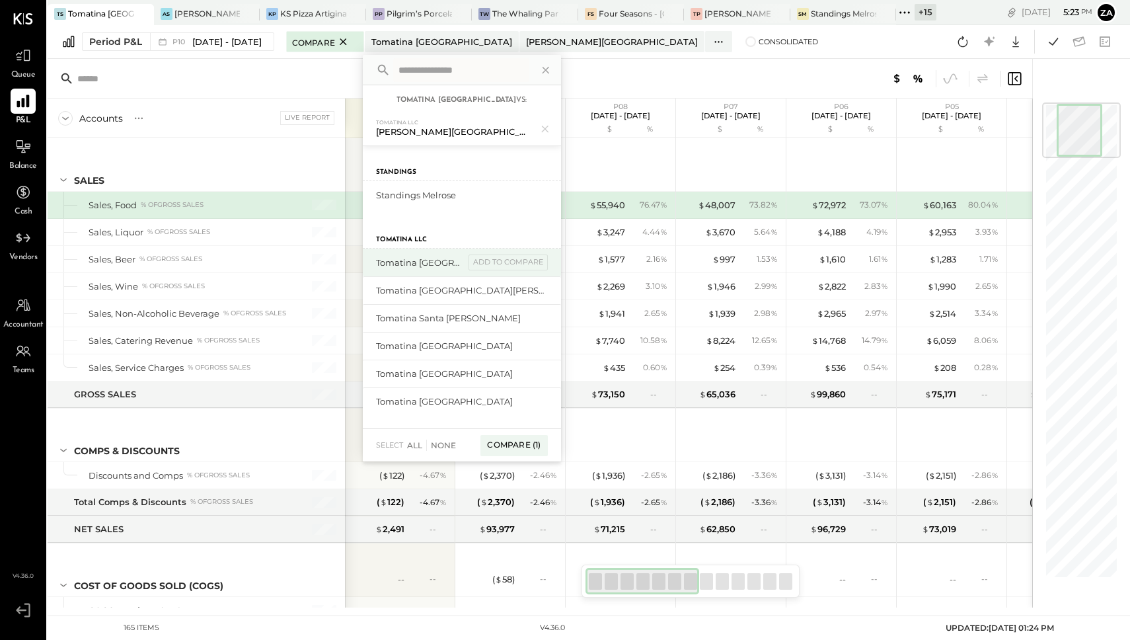
click at [521, 252] on div "Tomatina Roseville add to compare" at bounding box center [462, 262] width 198 height 28
click at [520, 260] on div "add to compare" at bounding box center [508, 262] width 79 height 16
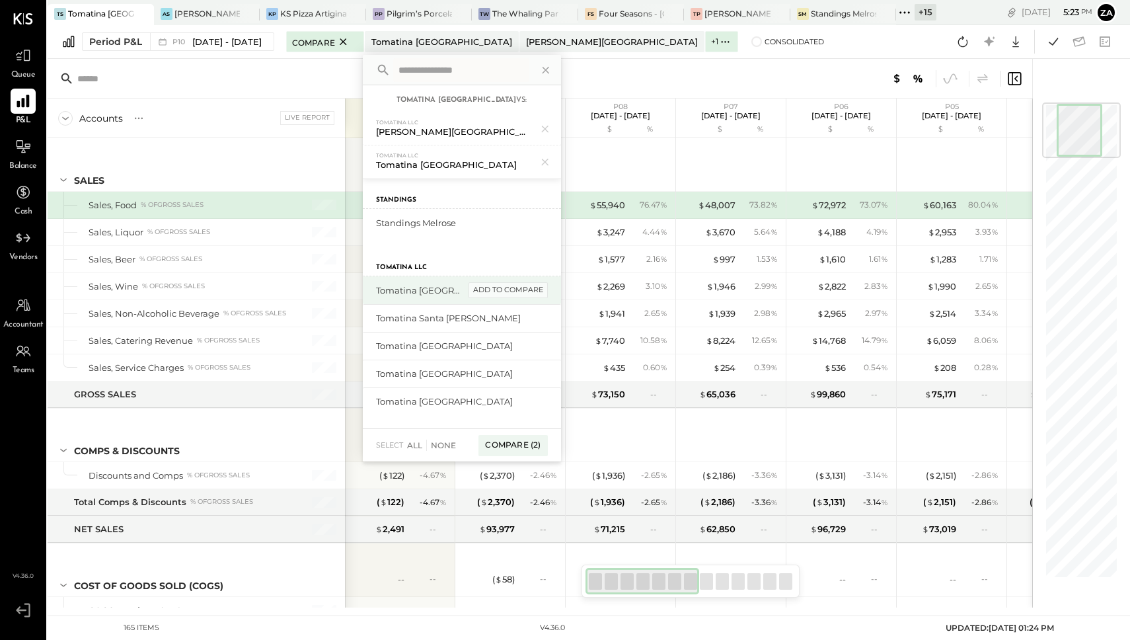
click at [525, 293] on div "add to compare" at bounding box center [508, 290] width 79 height 16
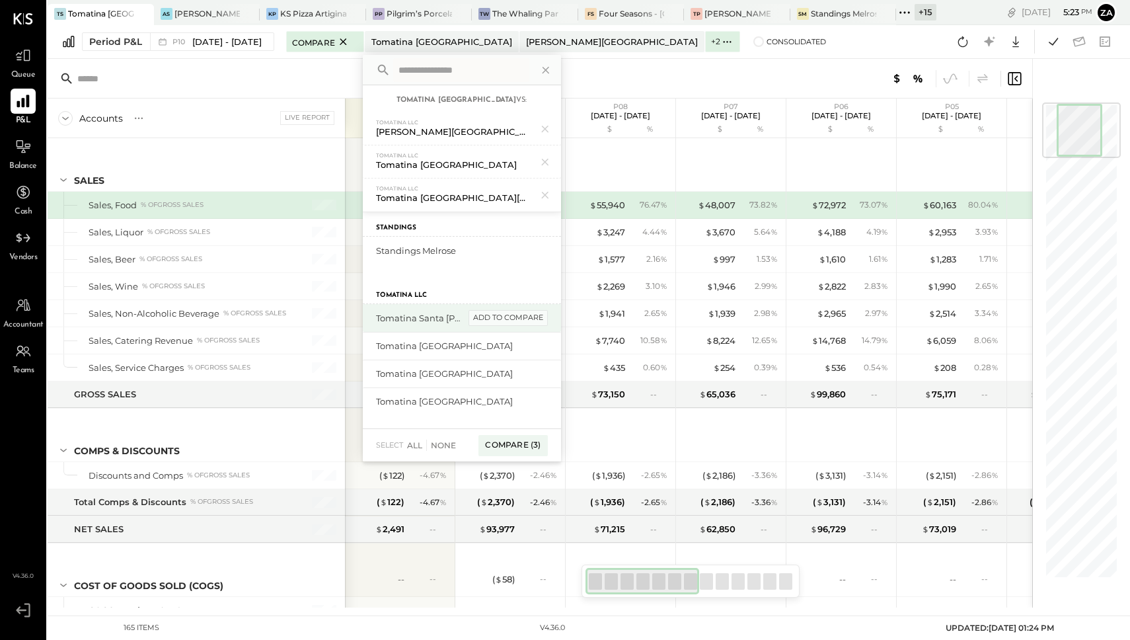
click at [525, 322] on div "add to compare" at bounding box center [508, 318] width 79 height 16
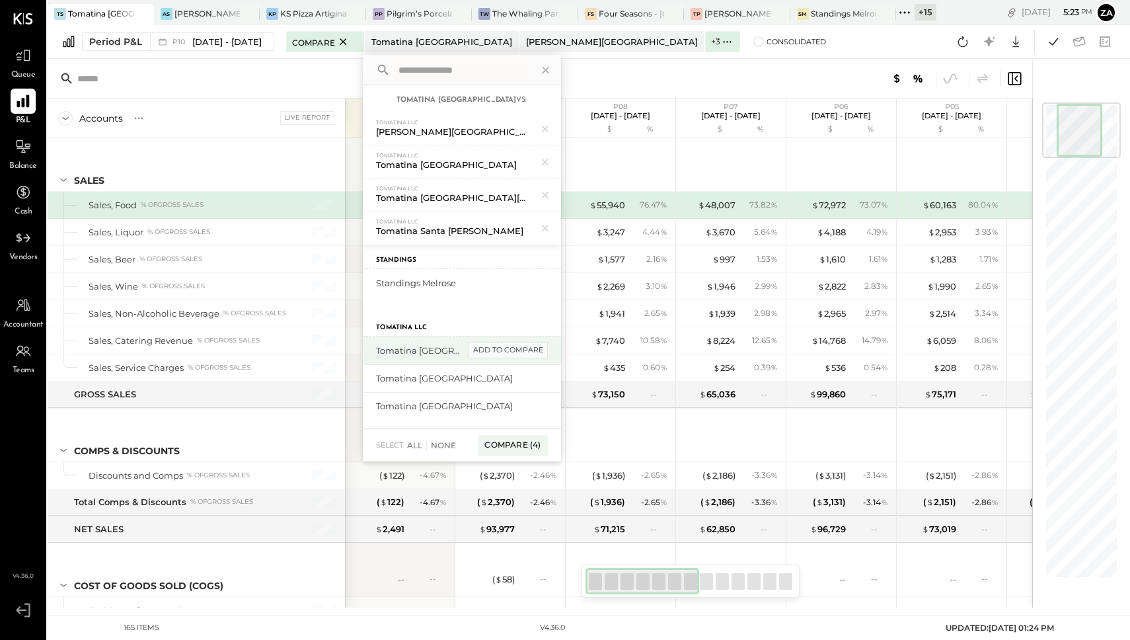
click at [532, 348] on div "add to compare" at bounding box center [508, 350] width 79 height 16
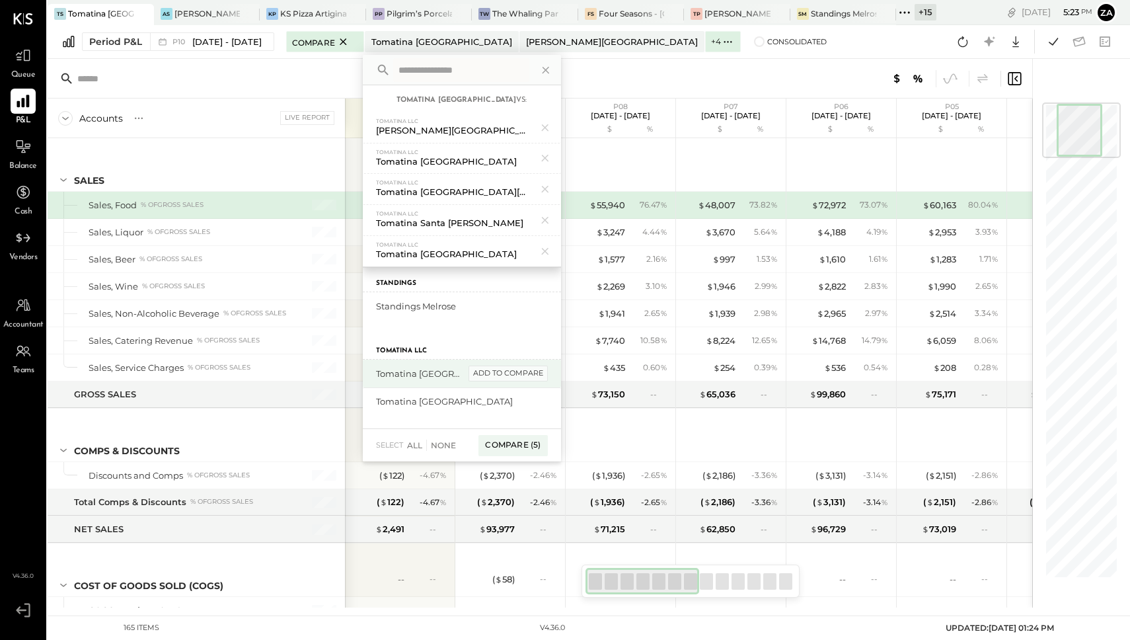
click at [533, 375] on div "add to compare" at bounding box center [508, 373] width 79 height 16
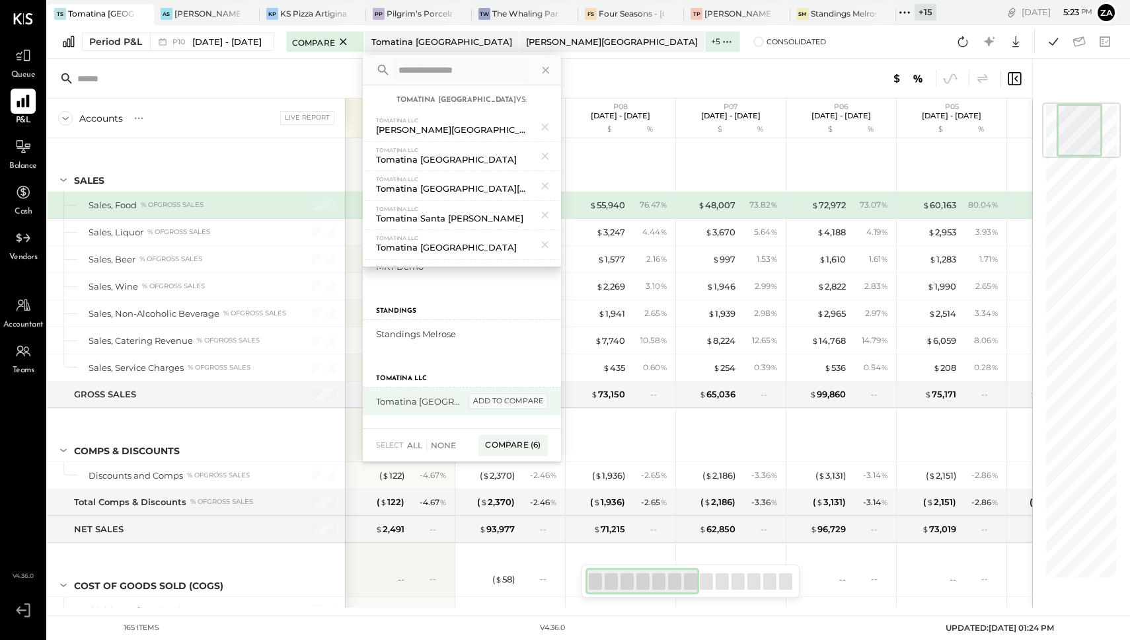
click at [529, 397] on div "add to compare" at bounding box center [508, 401] width 79 height 16
click at [532, 445] on div "Compare (7)" at bounding box center [512, 445] width 69 height 21
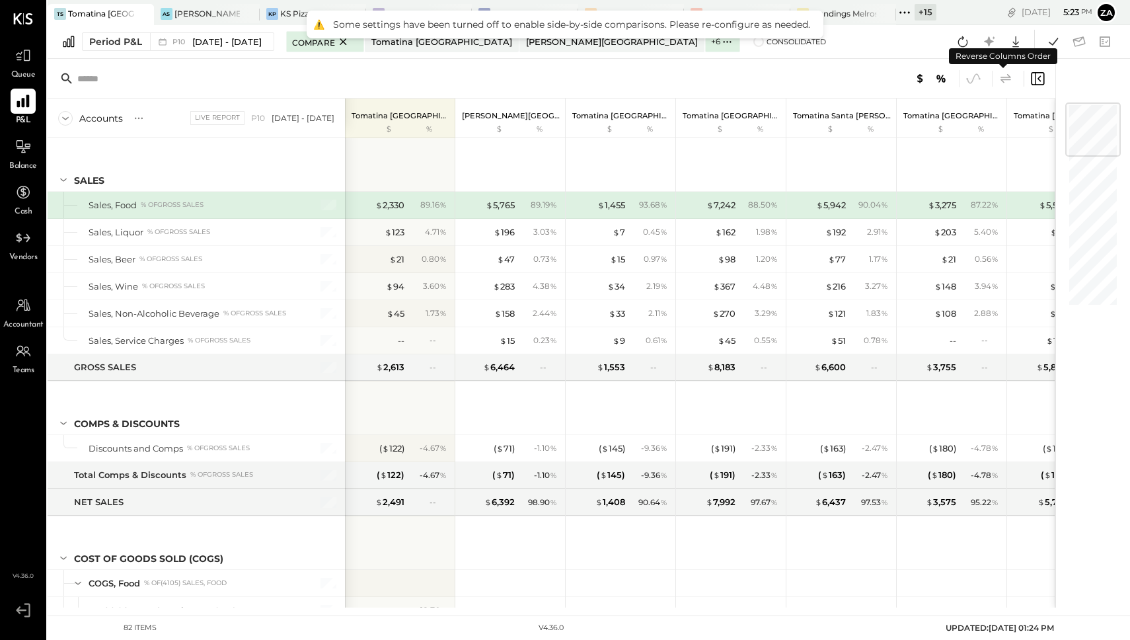
click at [1008, 76] on icon at bounding box center [1006, 79] width 16 height 16
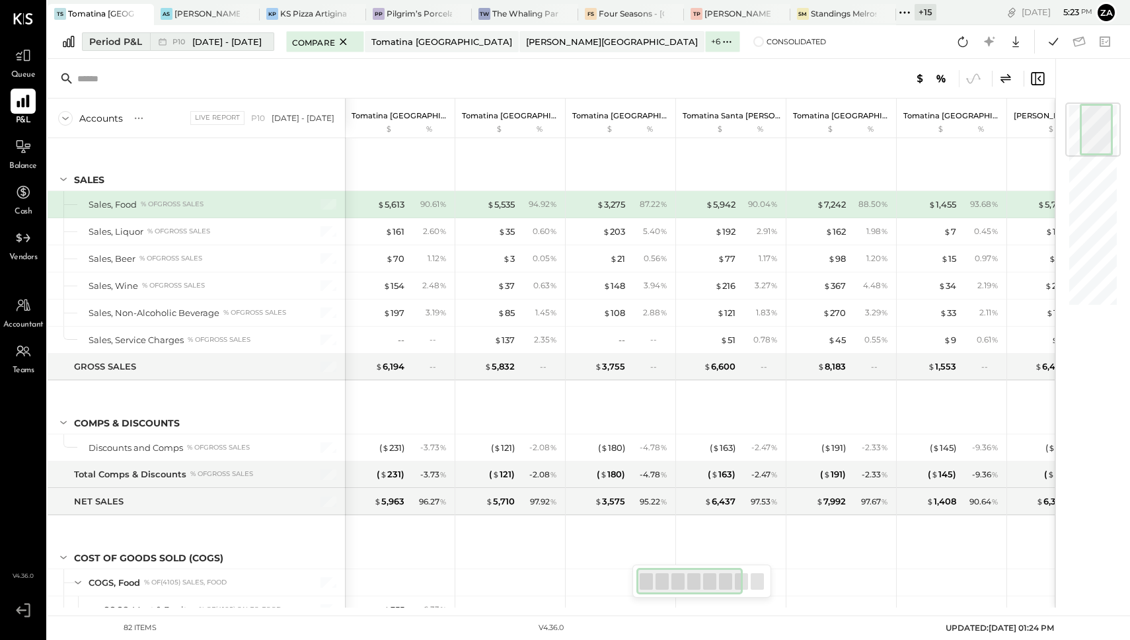
click at [226, 44] on span "[DATE] - [DATE]" at bounding box center [226, 42] width 69 height 13
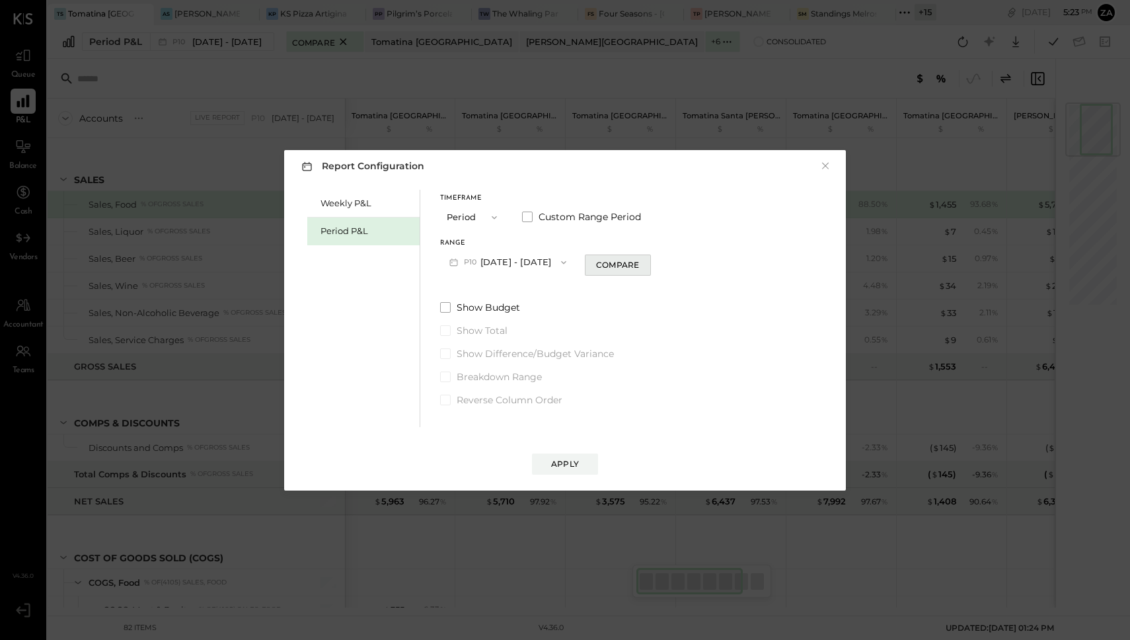
click at [629, 264] on div "Compare" at bounding box center [617, 264] width 43 height 11
click at [646, 262] on icon "button" at bounding box center [642, 262] width 8 height 8
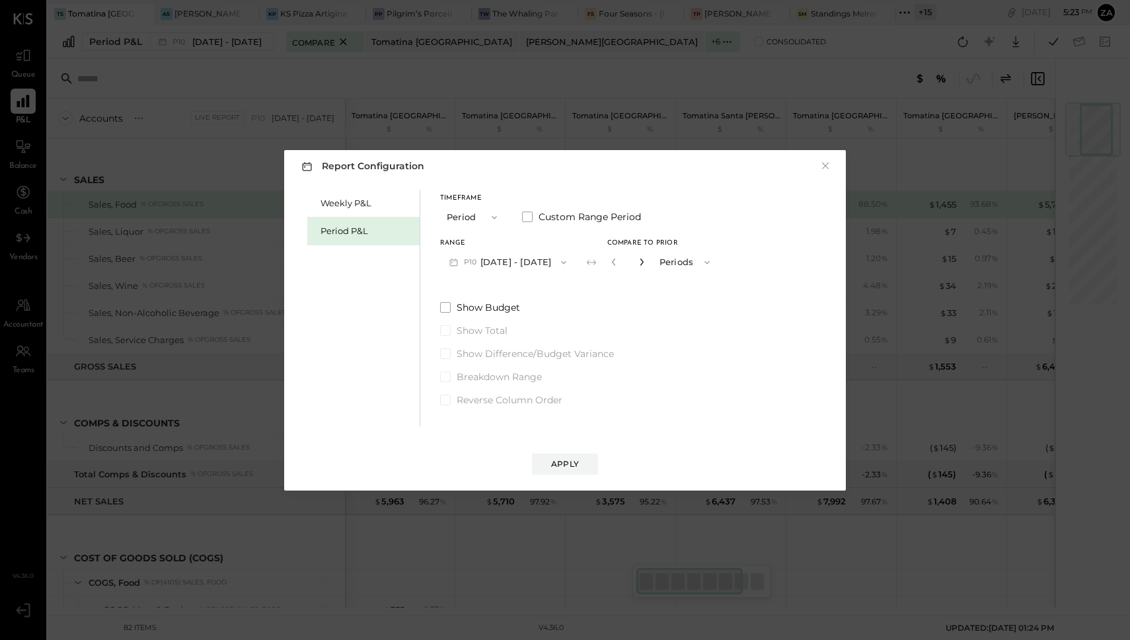
click at [646, 262] on icon "button" at bounding box center [642, 262] width 8 height 8
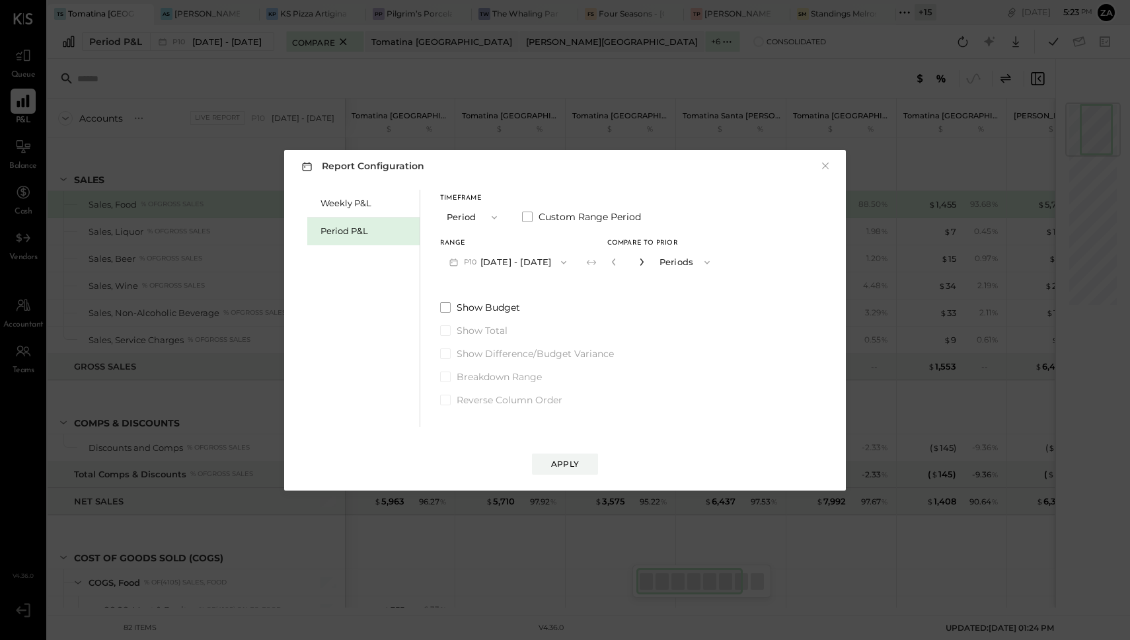
click at [646, 262] on icon "button" at bounding box center [642, 262] width 8 height 8
type input "**"
click at [579, 456] on button "Apply" at bounding box center [565, 463] width 66 height 21
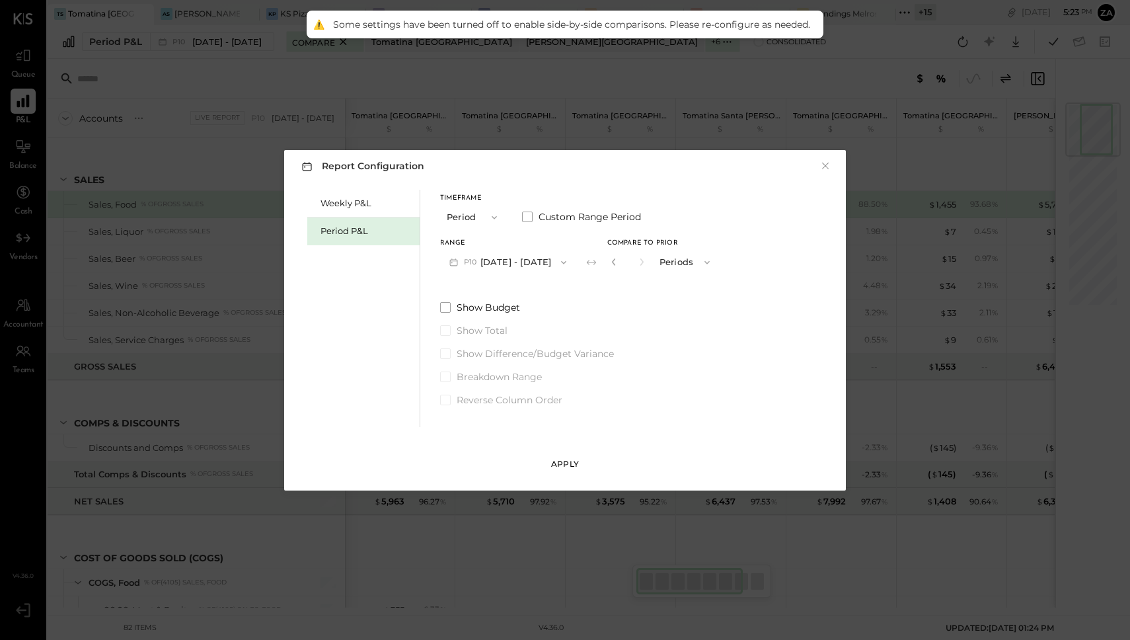
click at [568, 456] on button "Apply" at bounding box center [565, 463] width 66 height 21
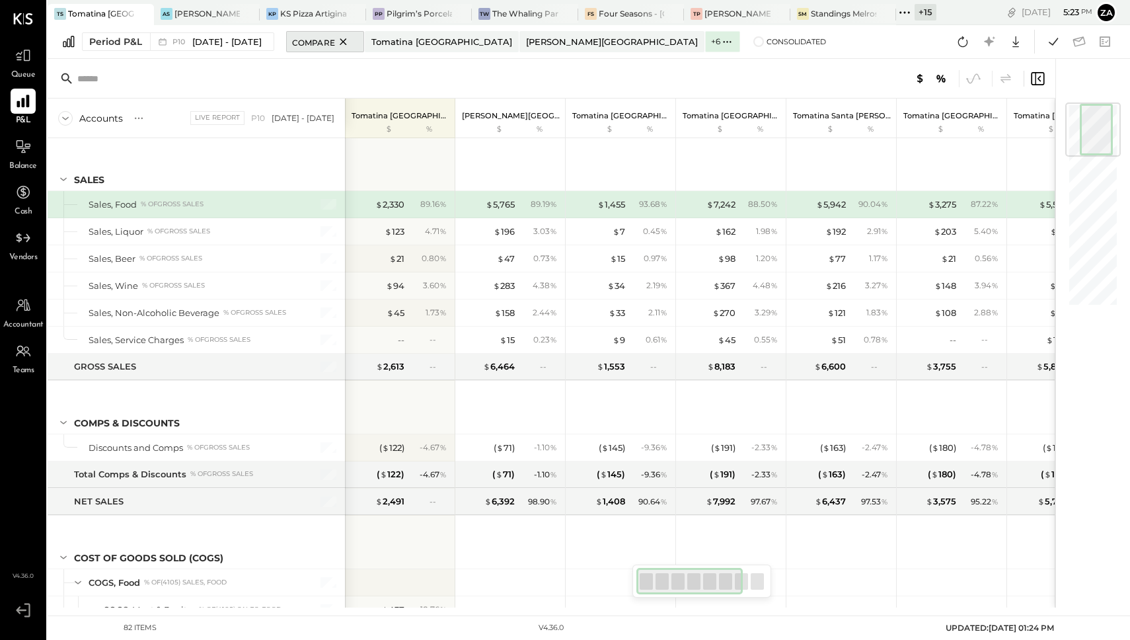
click at [358, 41] on div "Compare" at bounding box center [325, 42] width 66 height 16
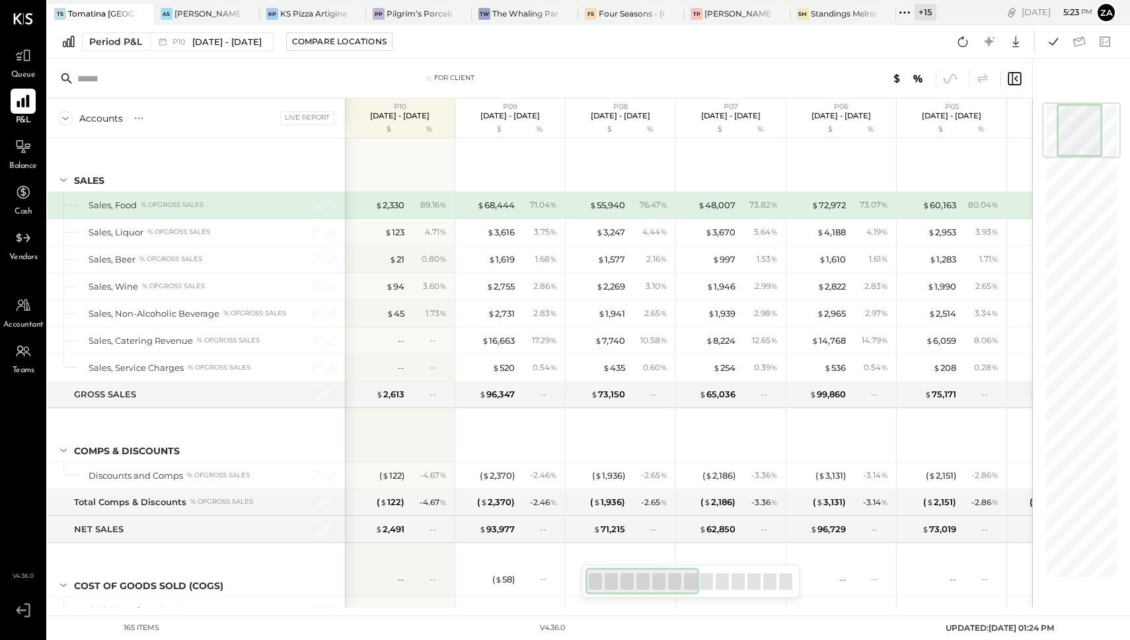
click at [921, 9] on div "+ 15" at bounding box center [926, 12] width 22 height 17
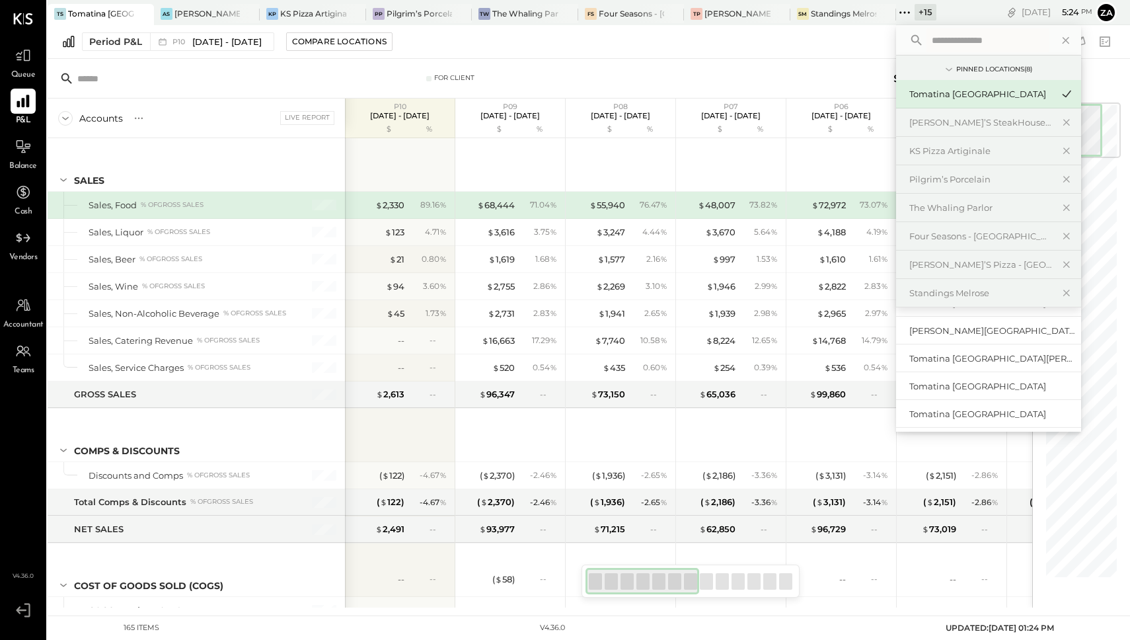
scroll to position [192, 0]
click at [960, 354] on div "Tomatina [GEOGRAPHIC_DATA][PERSON_NAME]" at bounding box center [988, 362] width 185 height 28
click at [1067, 361] on icon at bounding box center [1067, 361] width 9 height 9
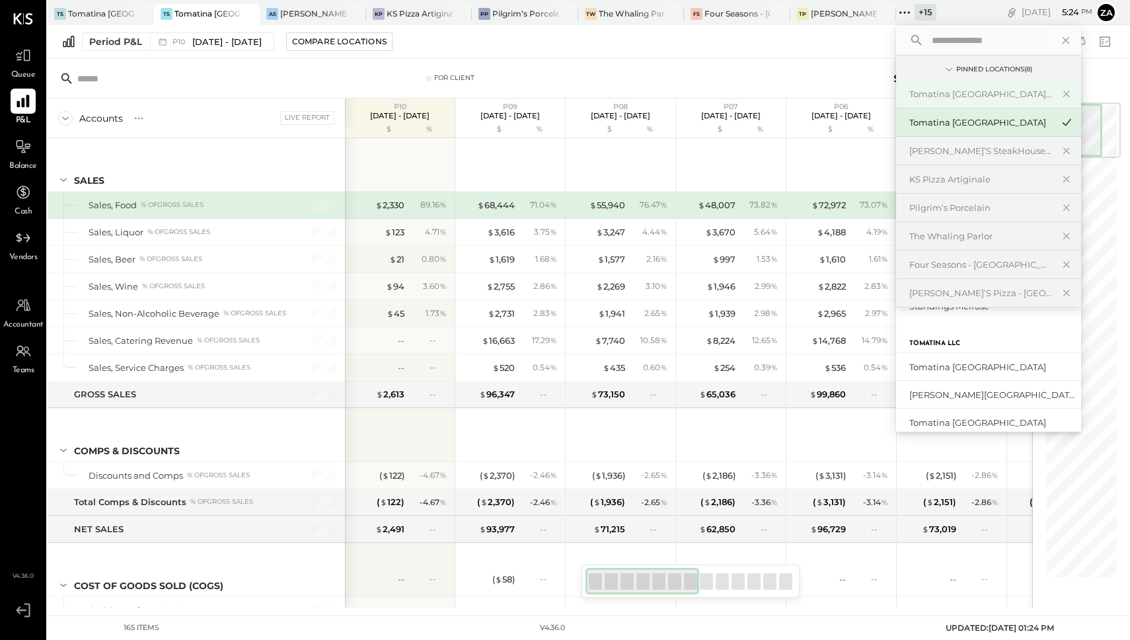
click at [935, 97] on div "Tomatina [GEOGRAPHIC_DATA][PERSON_NAME]" at bounding box center [980, 94] width 143 height 13
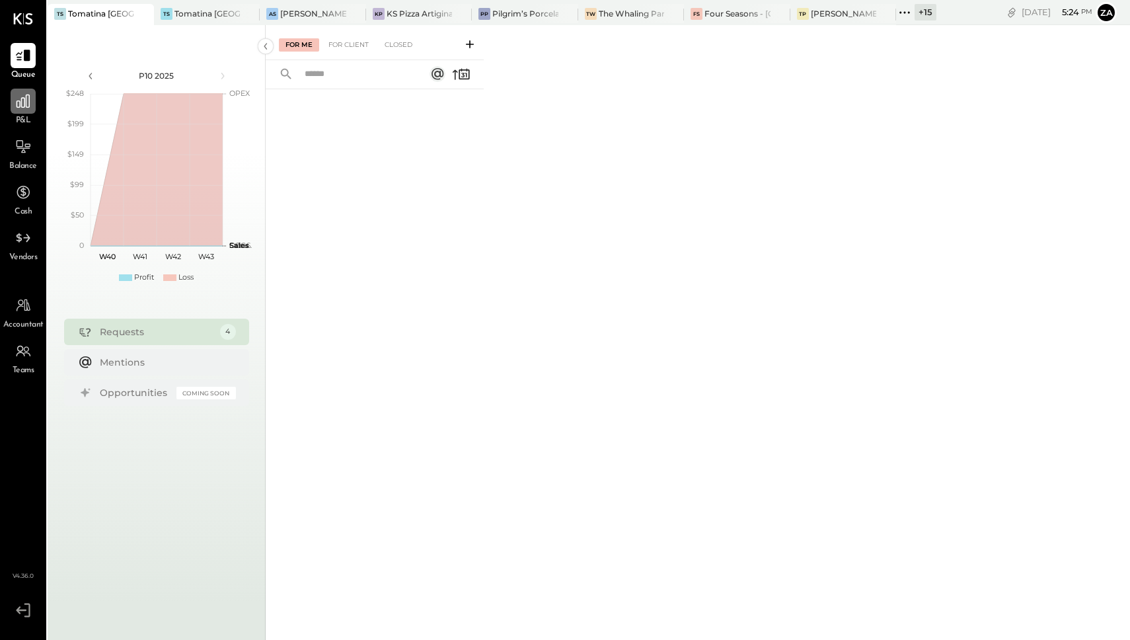
click at [20, 99] on icon at bounding box center [23, 101] width 17 height 17
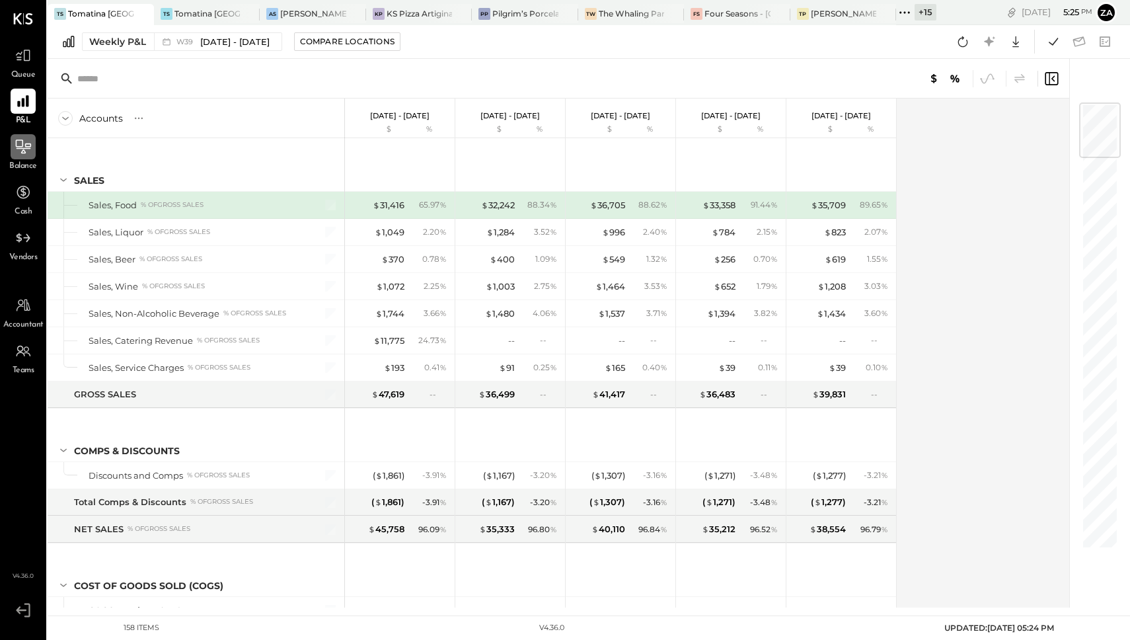
click at [23, 148] on icon at bounding box center [24, 148] width 15 height 1
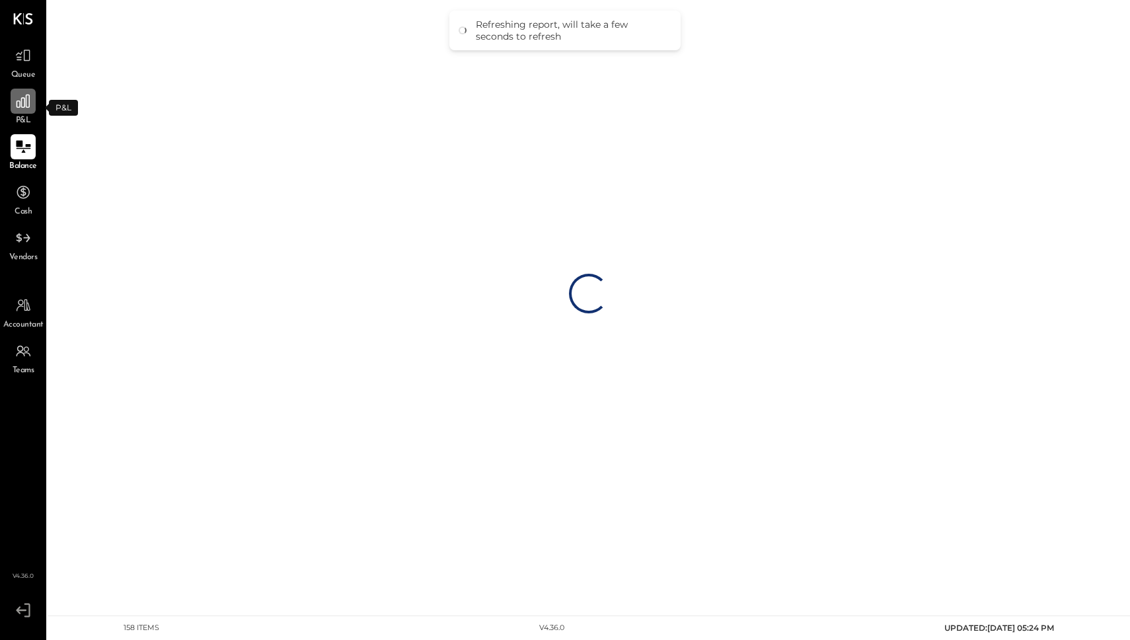
click at [21, 97] on icon at bounding box center [23, 101] width 17 height 17
